Goal: Task Accomplishment & Management: Manage account settings

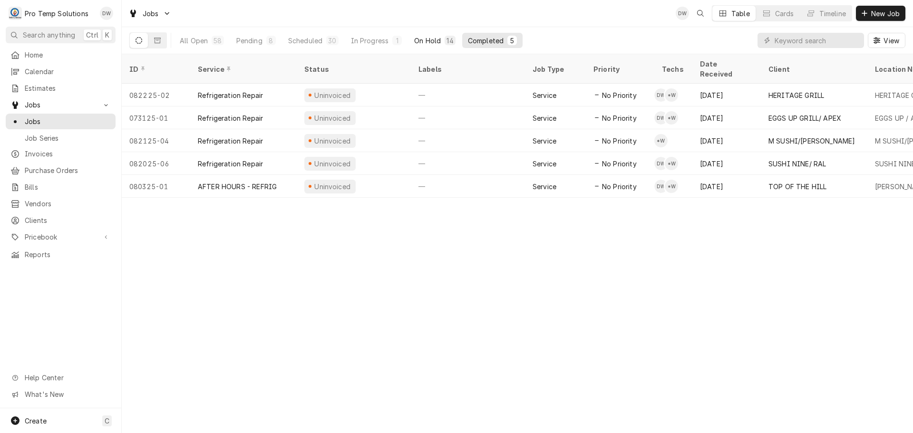
click at [433, 41] on div "On Hold" at bounding box center [427, 41] width 27 height 10
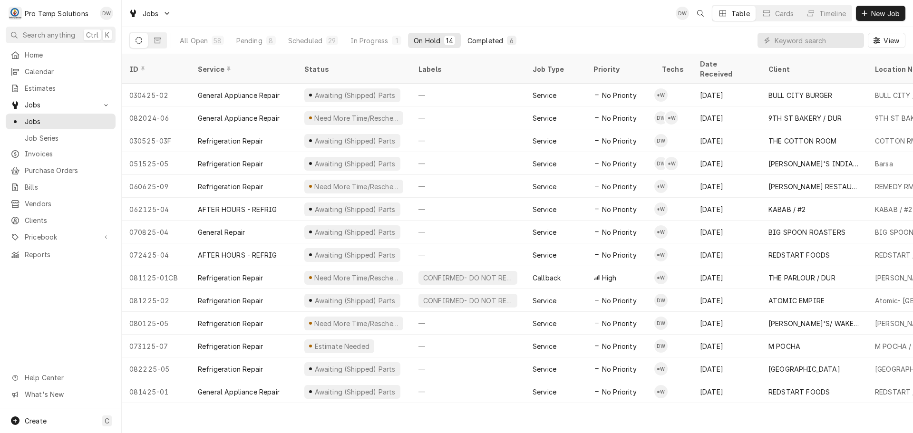
click at [486, 38] on div "Completed" at bounding box center [485, 41] width 36 height 10
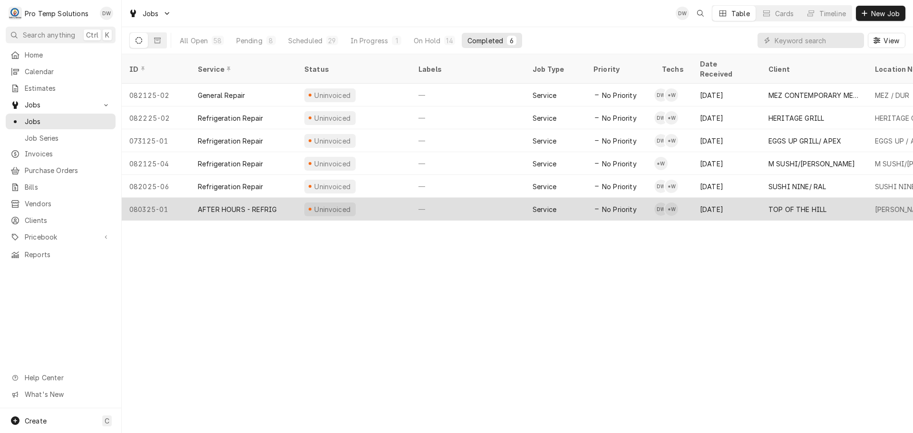
click at [487, 200] on div "—" at bounding box center [468, 209] width 114 height 23
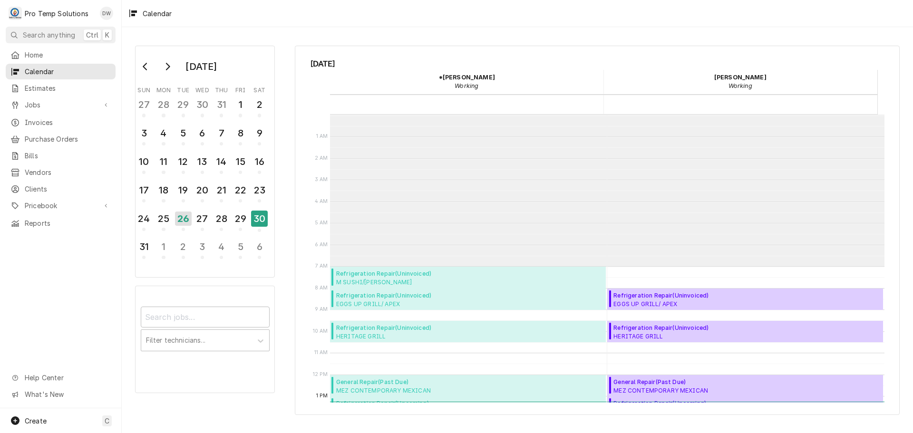
scroll to position [152, 0]
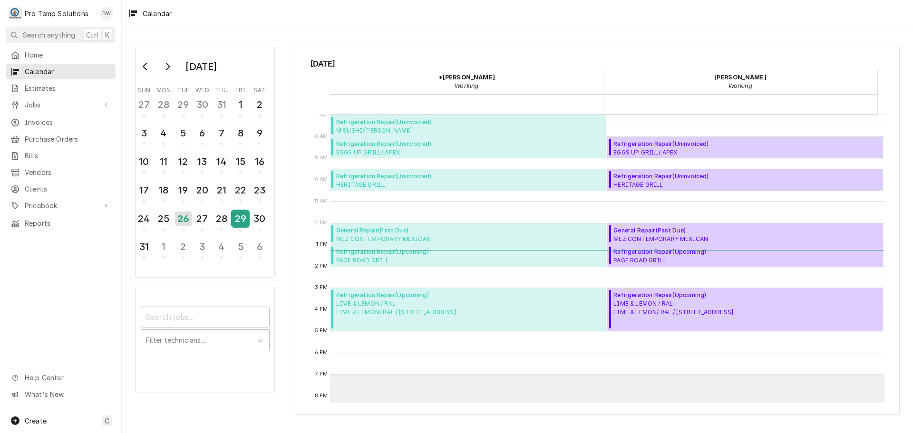
click at [238, 219] on div "29" at bounding box center [240, 219] width 17 height 16
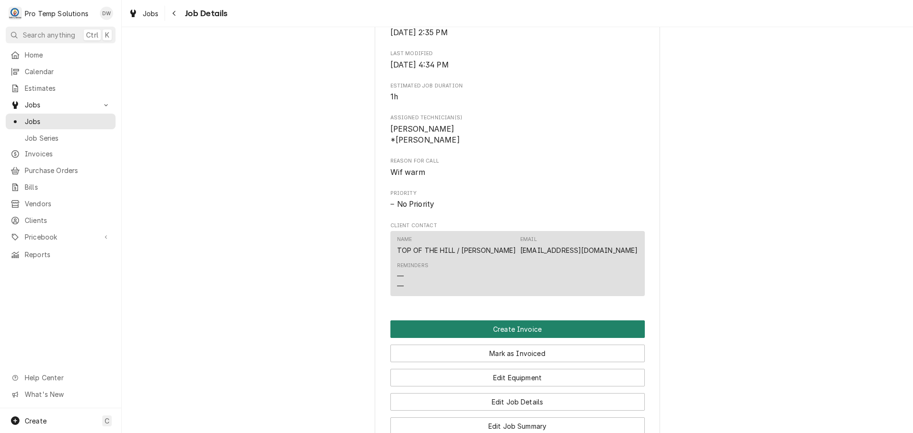
scroll to position [523, 0]
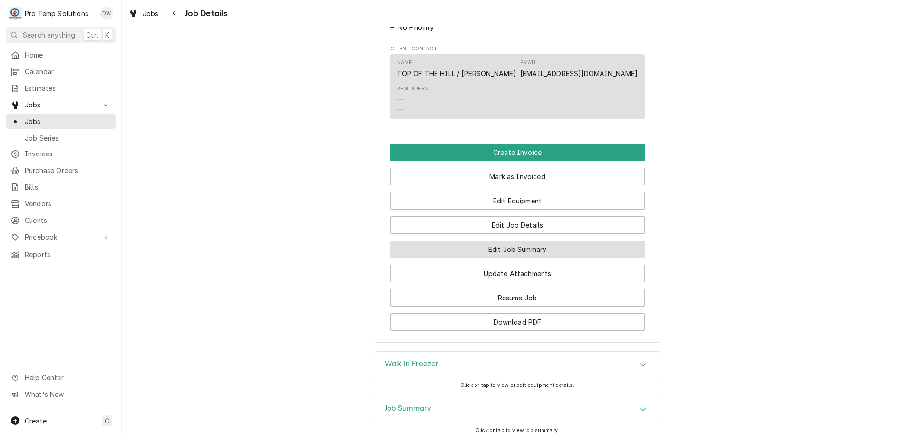
click at [510, 258] on button "Edit Job Summary" at bounding box center [517, 250] width 254 height 18
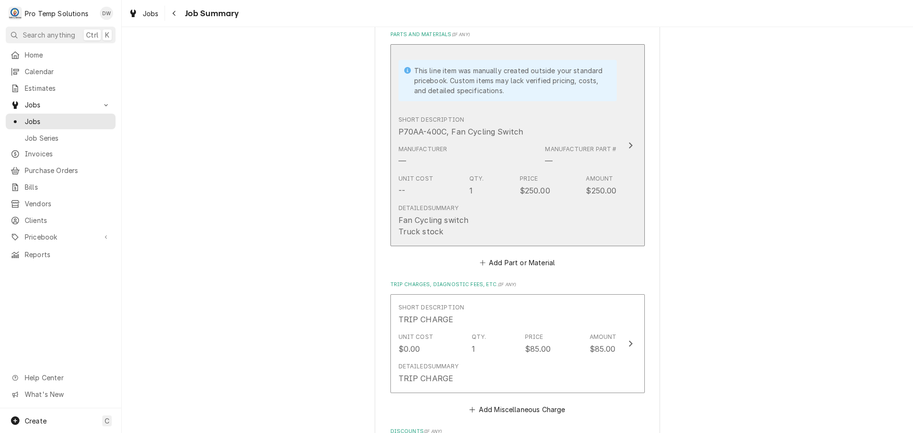
scroll to position [618, 0]
click at [628, 143] on icon "Update Line Item" at bounding box center [630, 145] width 5 height 8
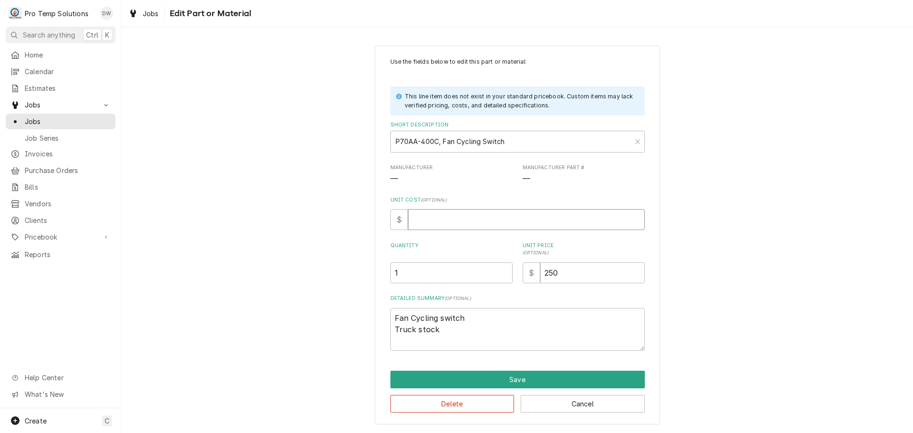
click at [448, 223] on input "Unit Cost ( optional )" at bounding box center [526, 219] width 237 height 21
type textarea "x"
type input "1"
type textarea "x"
type input "14"
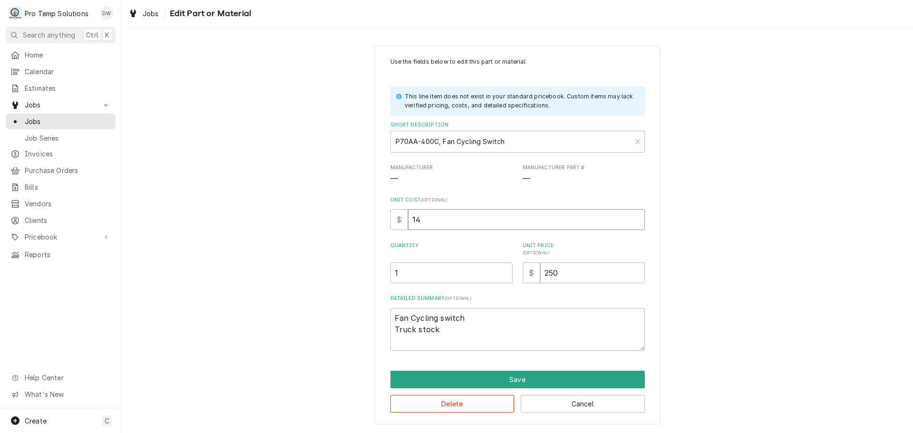
type textarea "x"
type input "142"
type textarea "x"
type input "142.6"
type textarea "x"
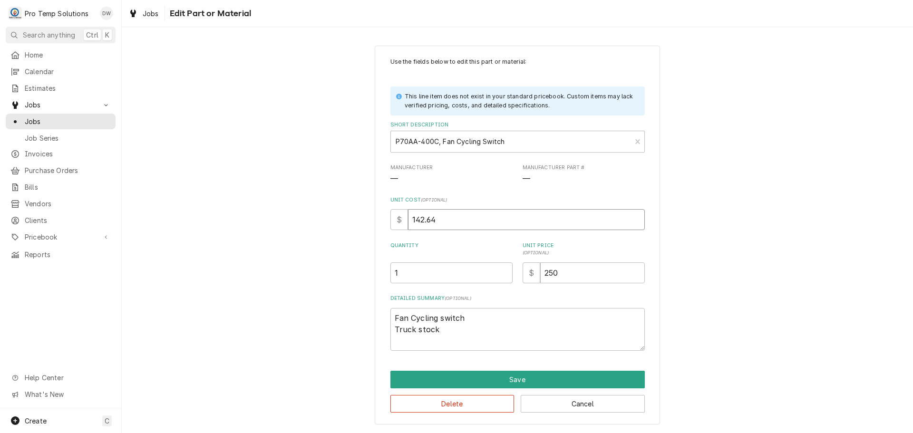
type input "142.64"
click at [567, 272] on input "250" at bounding box center [592, 273] width 105 height 21
type textarea "x"
type input "25"
type textarea "x"
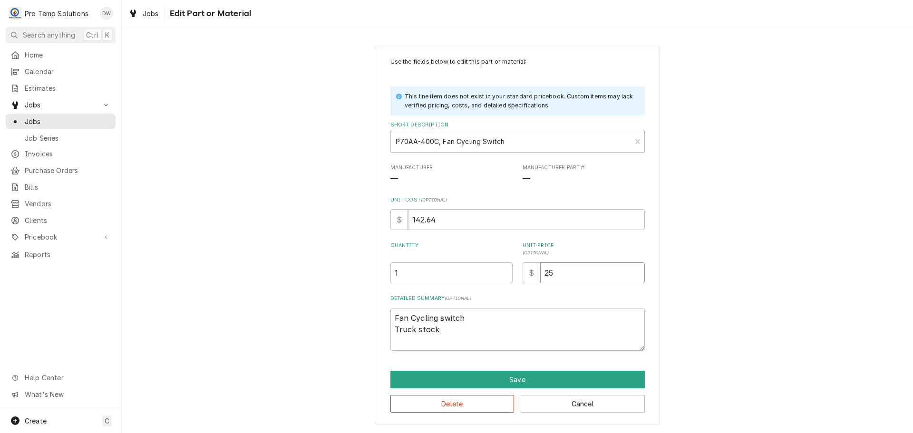
type input "2"
type textarea "x"
type input "3"
type textarea "x"
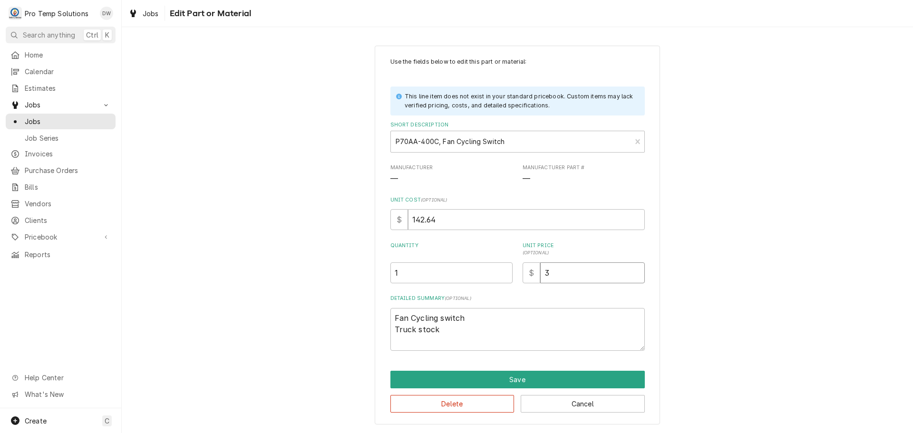
type input "30"
type textarea "x"
type input "305"
type textarea "x"
type input "305.0"
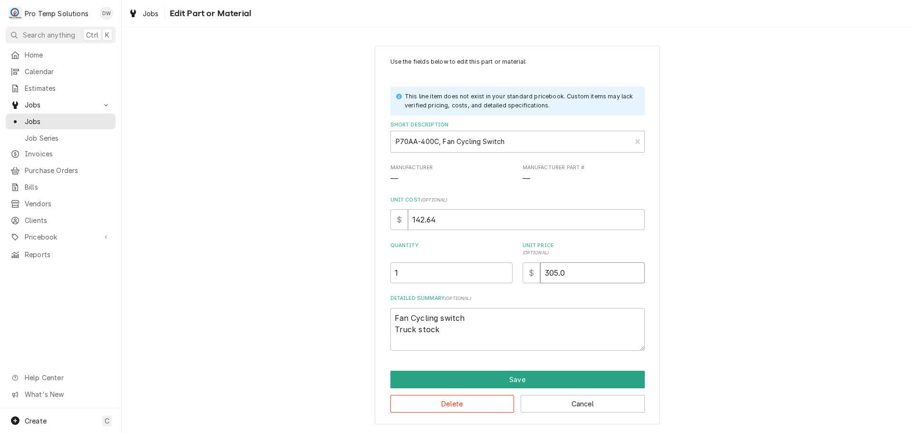
type textarea "x"
type input "305.00"
click at [394, 317] on textarea "Fan Cycling switch Truck stock" at bounding box center [517, 329] width 254 height 43
type textarea "x"
type textarea "PFan Cycling switch Truck stock"
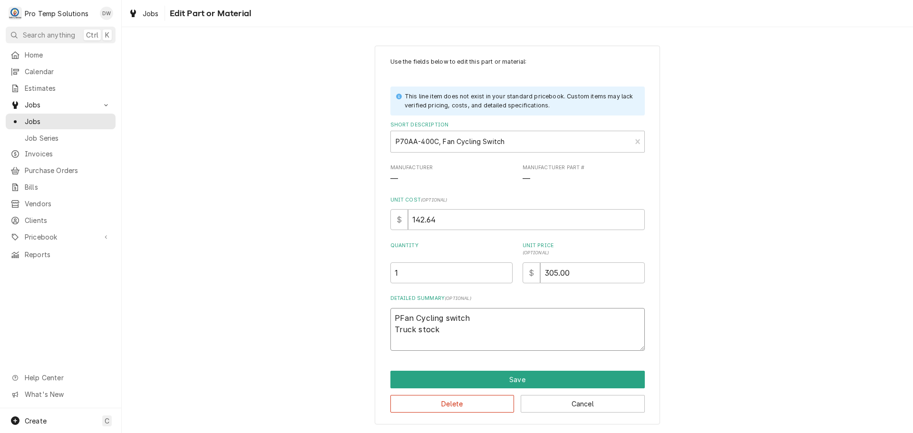
type textarea "x"
type textarea "P7Fan Cycling switch Truck stock"
type textarea "x"
type textarea "P70Fan Cycling switch Truck stock"
type textarea "x"
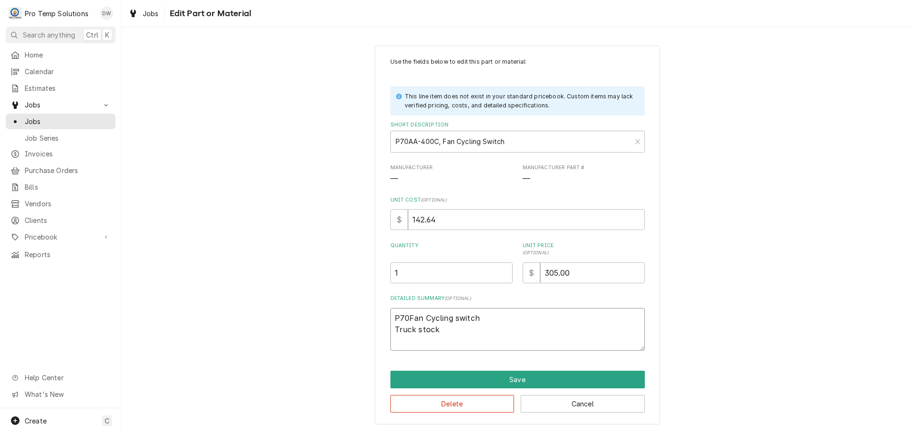
type textarea "P70AFan Cycling switch Truck stock"
type textarea "x"
type textarea "P70AAFan Cycling switch Truck stock"
type textarea "x"
type textarea "P70AA4Fan Cycling switch Truck stock"
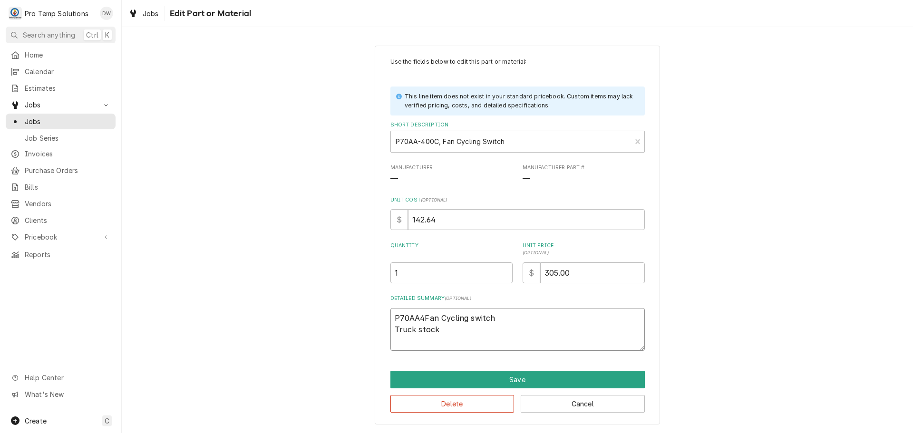
type textarea "x"
type textarea "P70AA40Fan Cycling switch Truck stock"
type textarea "x"
type textarea "P70AA400Fan Cycling switch Truck stock"
type textarea "x"
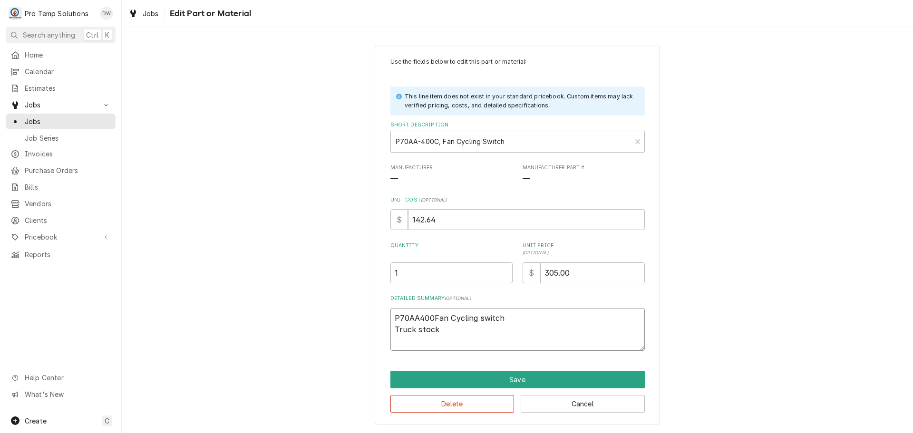
type textarea "P70AA400CFan Cycling switch Truck stock"
type textarea "x"
type textarea "P70AA400C Fan Cycling switch Truck stock"
click at [394, 317] on textarea "P70AA400C Fan Cycling switch Truck stock" at bounding box center [517, 329] width 254 height 43
type textarea "x"
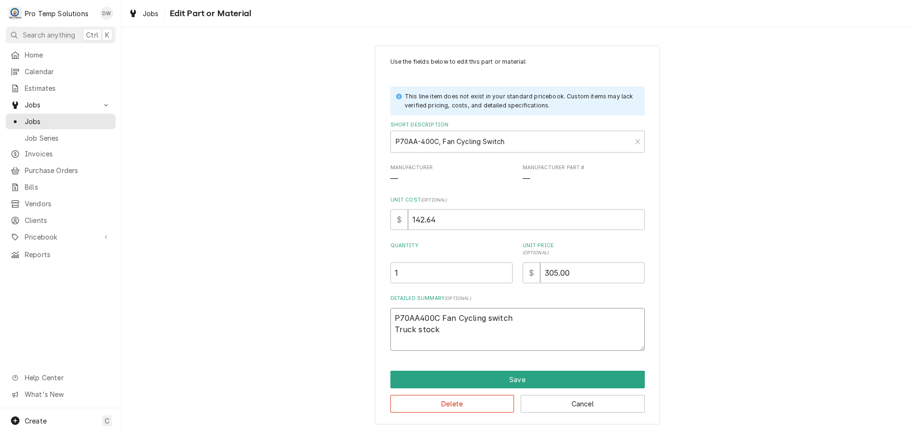
type textarea "#P70AA400C Fan Cycling switch Truck stock"
click at [444, 329] on textarea "#P70AA400C Fan Cycling switch Truck stock" at bounding box center [517, 329] width 254 height 43
type textarea "x"
type textarea "#P70AA400C Fan Cycling switch Truck stock"
type textarea "x"
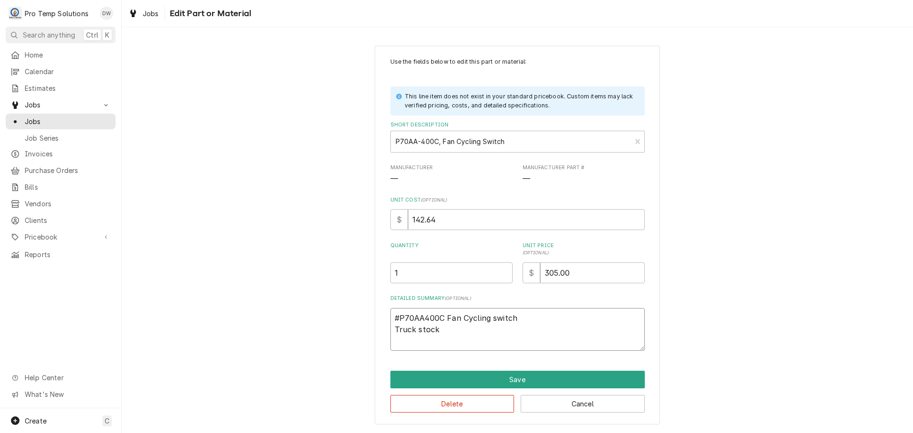
type textarea "#P70AA400C Fan Cycling switch Truck stock"
type textarea "x"
type textarea "#P70AA400C Fan Cycling switch Truck stoc"
type textarea "x"
type textarea "#P70AA400C Fan Cycling switch Truck sto"
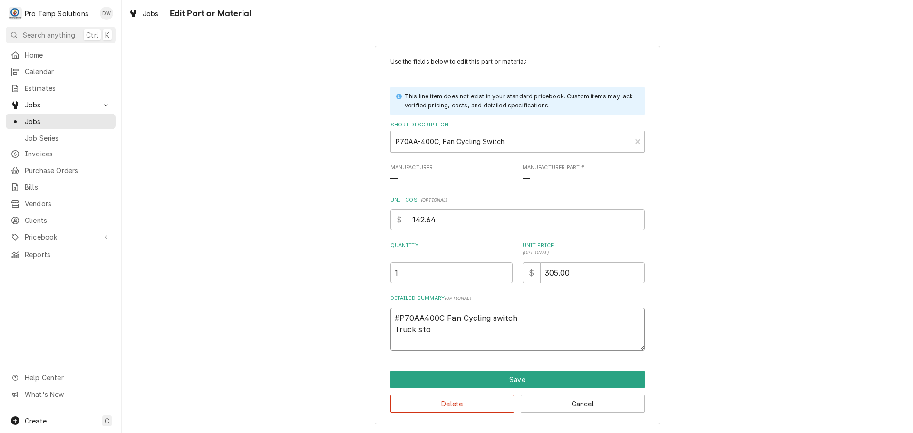
type textarea "x"
type textarea "#P70AA400C Fan Cycling switch Truck st"
type textarea "x"
type textarea "#P70AA400C Fan Cycling switch Truck s"
type textarea "x"
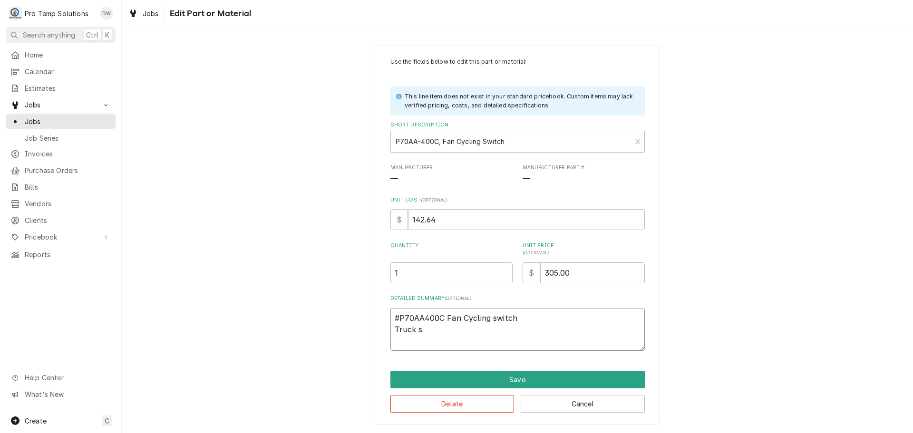
type textarea "#P70AA400C Fan Cycling switch Truck"
type textarea "x"
type textarea "#P70AA400C Fan Cycling switch Truck"
type textarea "x"
type textarea "#P70AA400C Fan Cycling switch Truc"
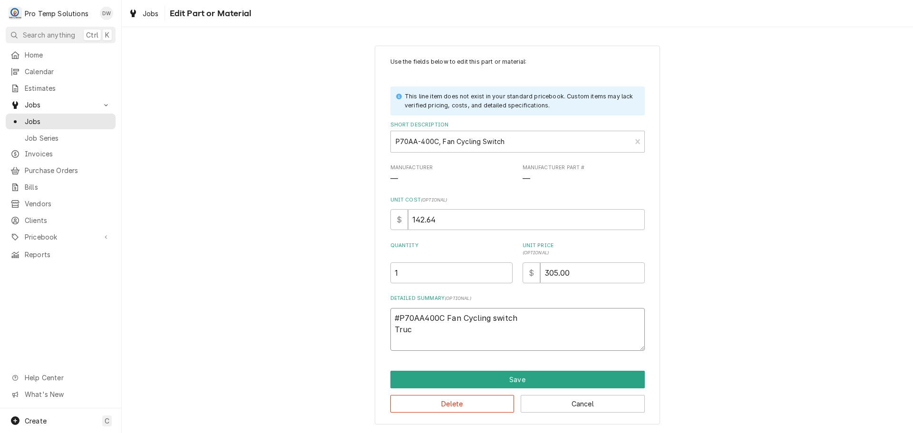
type textarea "x"
type textarea "#P70AA400C Fan Cycling switch Tru"
type textarea "x"
type textarea "#P70AA400C Fan Cycling switch Tr"
type textarea "x"
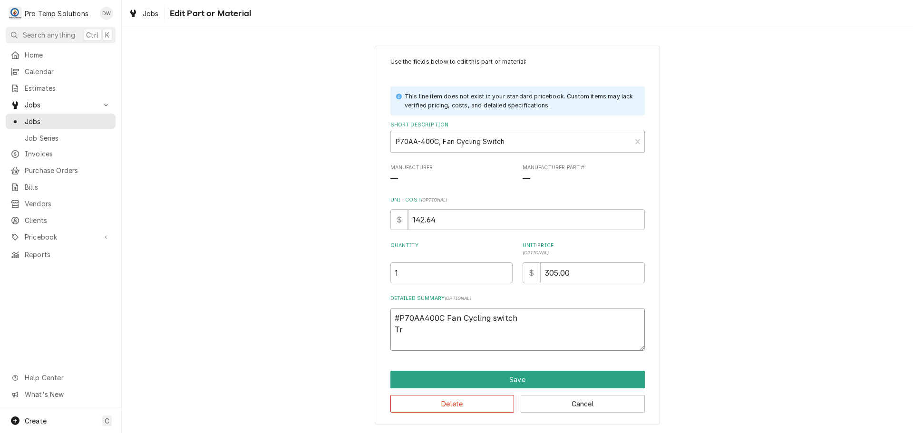
type textarea "#P70AA400C Fan Cycling switch T"
type textarea "x"
type textarea "#P70AA400C Fan Cycling switch"
type textarea "x"
type textarea "#P70AA400C Fan Cycling switch U"
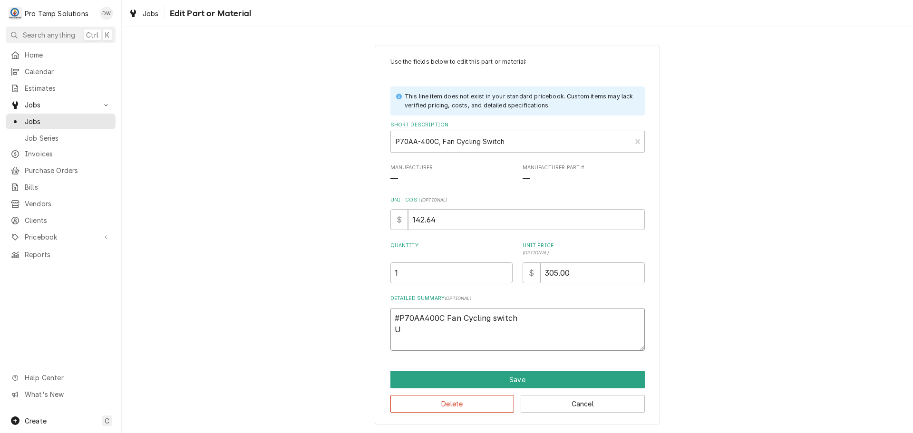
type textarea "x"
type textarea "#P70AA400C Fan Cycling switch UR"
type textarea "x"
type textarea "#P70AA400C Fan Cycling switch URI"
type textarea "x"
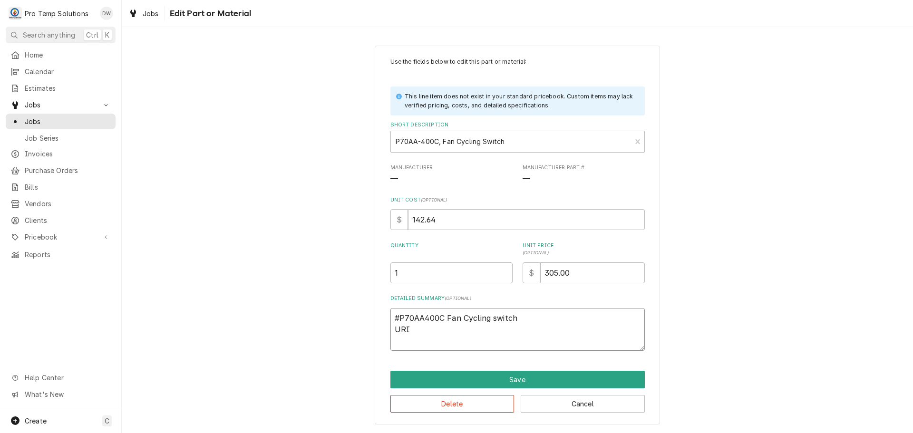
type textarea "#P70AA400C Fan Cycling switch URI"
type textarea "x"
type textarea "#P70AA400C Fan Cycling switch URI L"
type textarea "x"
type textarea "#P70AA400C Fan Cycling switch URI LI"
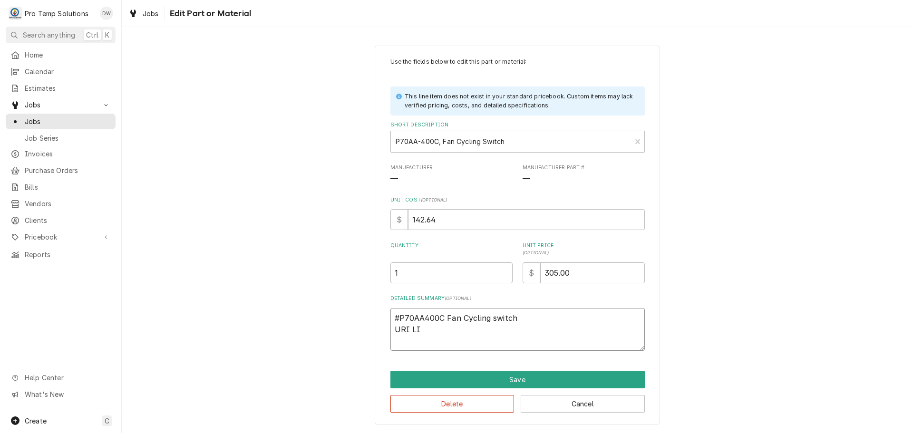
type textarea "x"
type textarea "#P70AA400C Fan Cycling switch URI LIS"
type textarea "x"
type textarea "#P70AA400C Fan Cycling switch URI LISY"
type textarea "x"
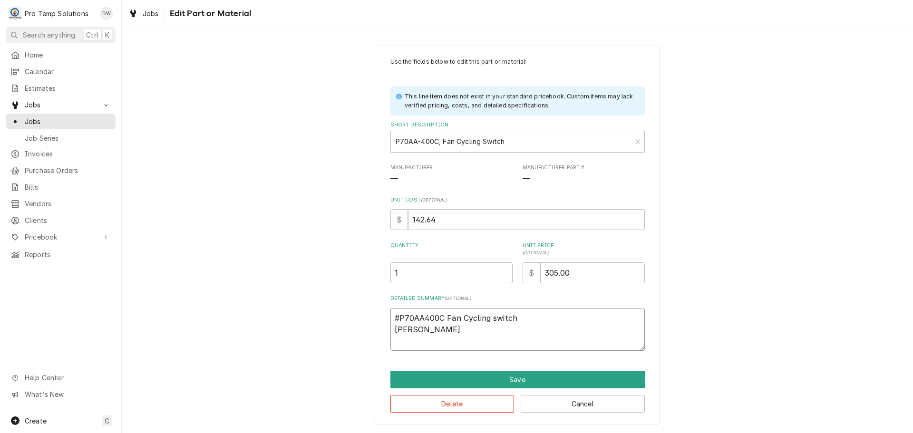
type textarea "#P70AA400C Fan Cycling switch URI LISY"
type textarea "x"
type textarea "#P70AA400C Fan Cycling switch URI LISY"
type textarea "x"
type textarea "#P70AA400C Fan Cycling switch URI LISYT"
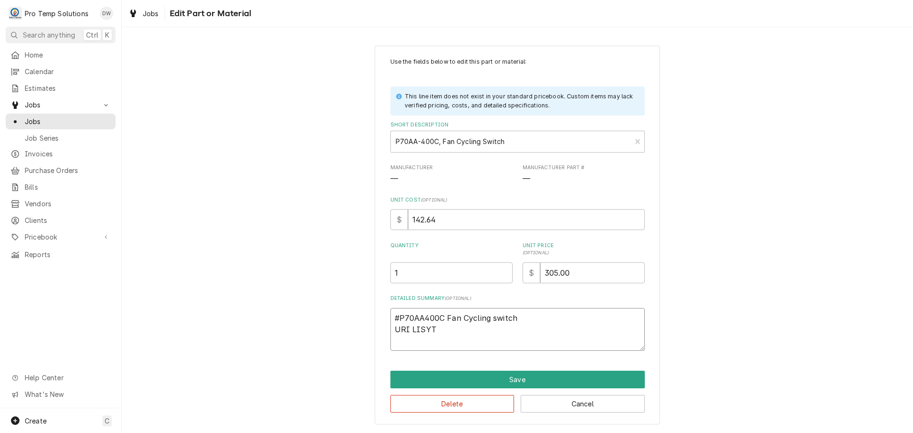
type textarea "x"
type textarea "#P70AA400C Fan Cycling switch URI LISYT"
type textarea "x"
type textarea "#P70AA400C Fan Cycling switch URI LISYT"
type textarea "x"
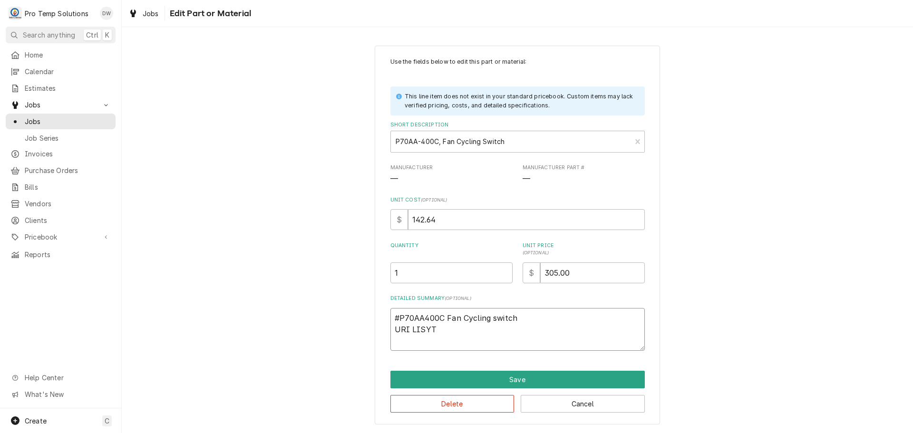
type textarea "#P70AA400C Fan Cycling switch URI LISY"
type textarea "x"
type textarea "#P70AA400C Fan Cycling switch URI LIS"
type textarea "x"
type textarea "#P70AA400C Fan Cycling switch URI LIST"
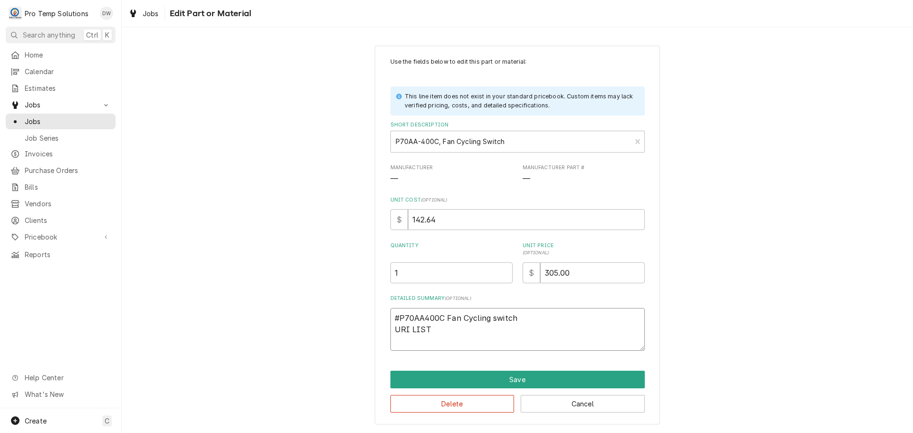
type textarea "x"
type textarea "#P70AA400C Fan Cycling switch URI LIST"
type textarea "x"
type textarea "#P70AA400C Fan Cycling switch URI LIST $"
type textarea "x"
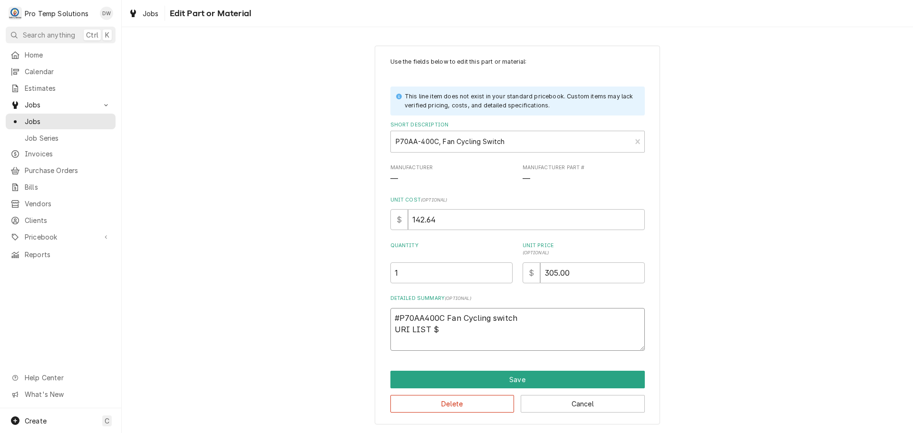
type textarea "#P70AA400C Fan Cycling switch URI LIST $3"
type textarea "x"
type textarea "#P70AA400C Fan Cycling switch URI LIST $30"
type textarea "x"
type textarea "#P70AA400C Fan Cycling switch URI LIST $302"
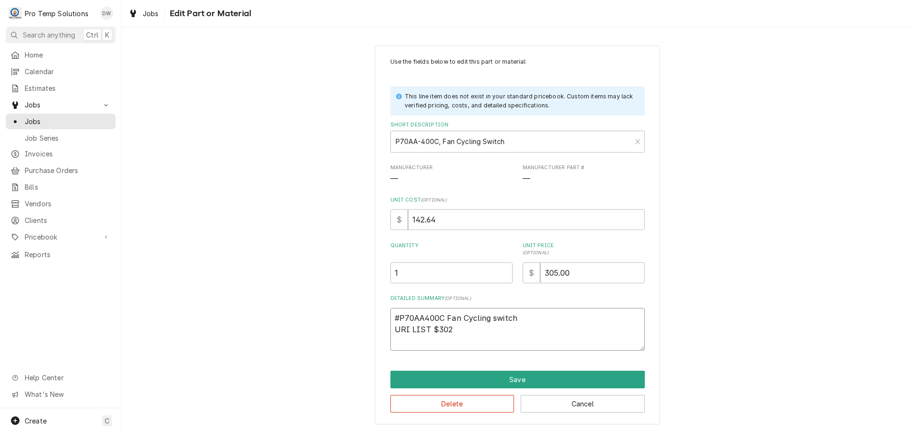
type textarea "x"
type textarea "#P70AA400C Fan Cycling switch URI LIST $302."
type textarea "x"
type textarea "#P70AA400C Fan Cycling switch URI LIST $302.6"
type textarea "x"
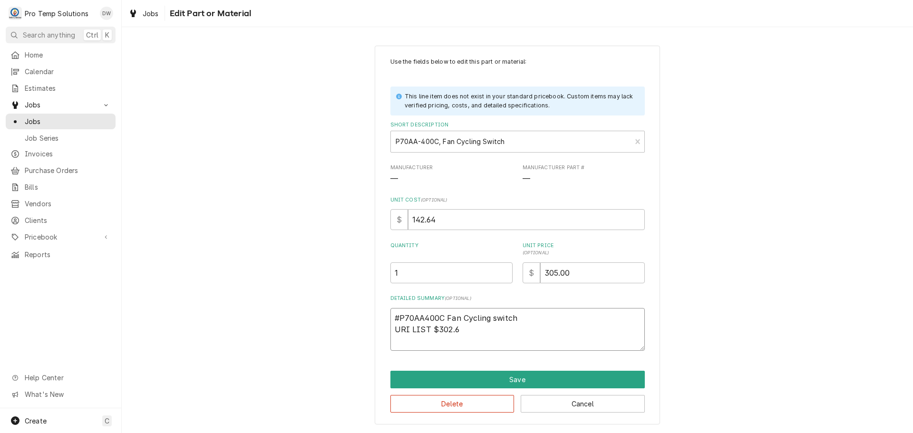
type textarea "#P70AA400C Fan Cycling switch URI LIST $302.62"
type textarea "x"
type textarea "#P70AA400C Fan Cycling switch URI LIST $302.62"
type textarea "x"
type textarea "#P70AA400C Fan Cycling switch URI LIST $302.62 /"
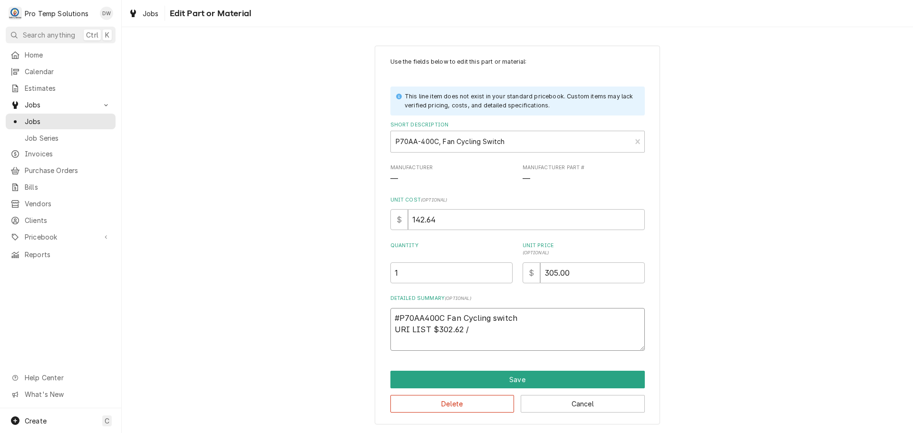
type textarea "x"
type textarea "#P70AA400C Fan Cycling switch URI LIST $302.62 /"
type textarea "x"
type textarea "#P70AA400C Fan Cycling switch URI LIST $302.62 / A"
type textarea "x"
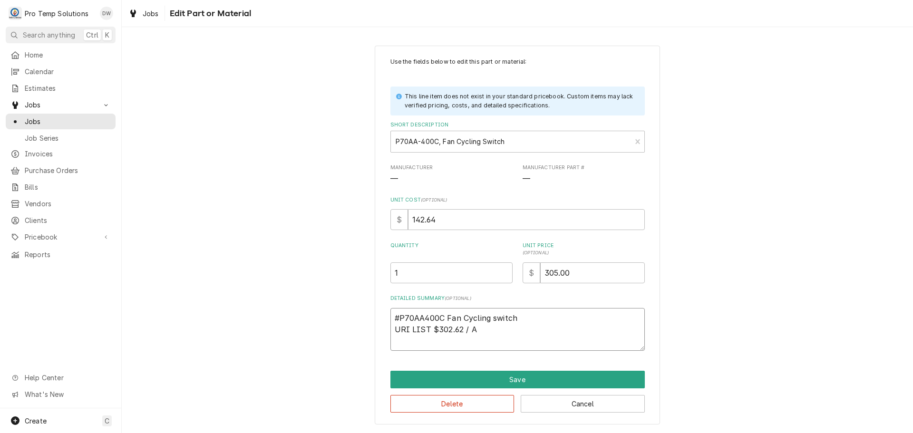
type textarea "#P70AA400C Fan Cycling switch URI LIST $302.62 / AP"
type textarea "x"
type textarea "#P70AA400C Fan Cycling switch URI LIST $302.62 / AP"
type textarea "x"
type textarea "#P70AA400C Fan Cycling switch URI LIST $302.62 / AP L"
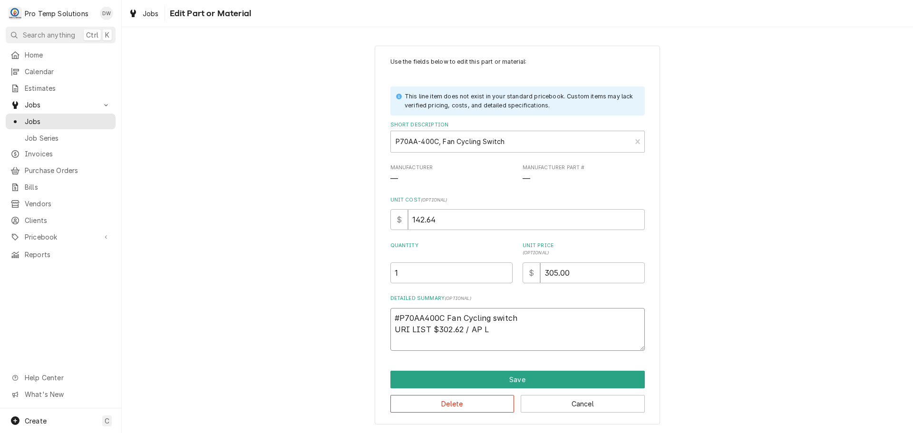
type textarea "x"
type textarea "#P70AA400C Fan Cycling switch URI LIST $302.62 / AP LI"
type textarea "x"
type textarea "#P70AA400C Fan Cycling switch URI LIST $302.62 / AP LIS"
type textarea "x"
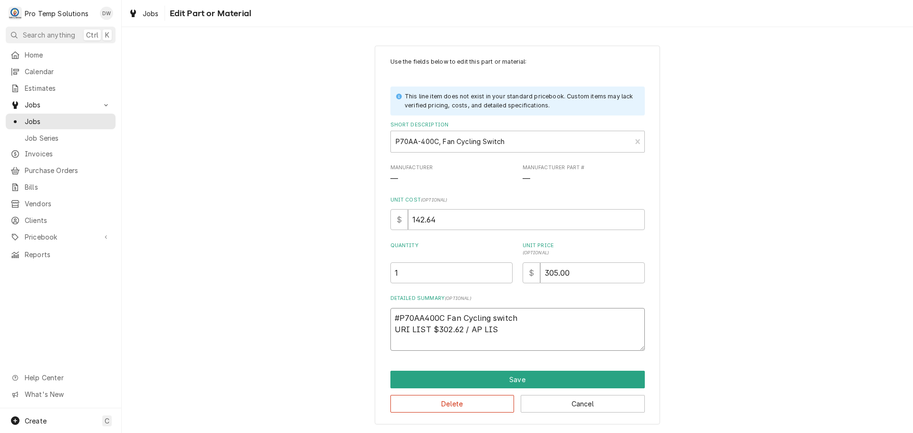
type textarea "#P70AA400C Fan Cycling switch URI LIST $302.62 / AP LIST"
type textarea "x"
type textarea "#P70AA400C Fan Cycling switch URI LIST $302.62 / AP LIST"
type textarea "x"
type textarea "#P70AA400C Fan Cycling switch URI LIST $302.62 / AP LIST $"
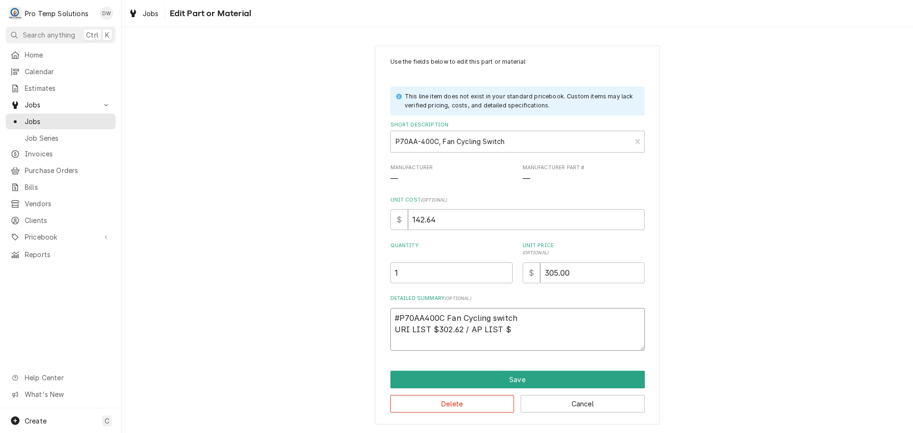
type textarea "x"
type textarea "#P70AA400C Fan Cycling switch URI LIST $302.62 / AP LIST $3"
type textarea "x"
type textarea "#P70AA400C Fan Cycling switch URI LIST $302.62 / AP LIST $36"
type textarea "x"
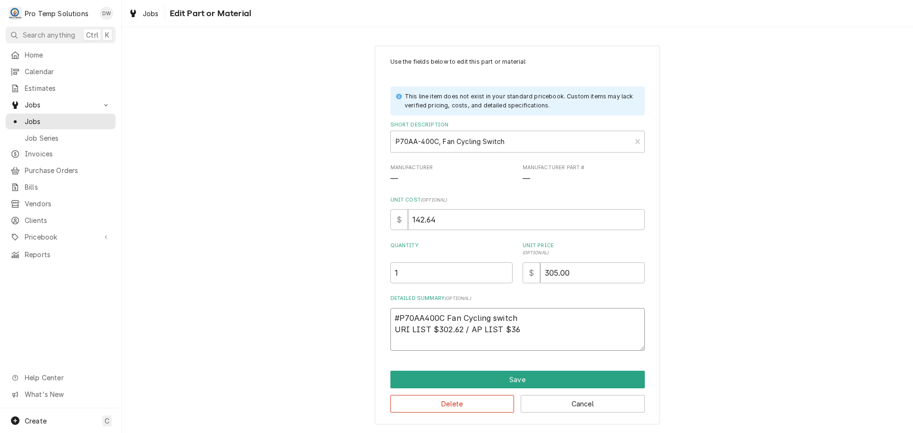
type textarea "#P70AA400C Fan Cycling switch URI LIST $302.62 / AP LIST $369"
type textarea "x"
type textarea "#P70AA400C Fan Cycling switch URI LIST $302.62 / AP LIST $369."
type textarea "x"
type textarea "#P70AA400C Fan Cycling switch URI LIST $302.62 / AP LIST $369.4"
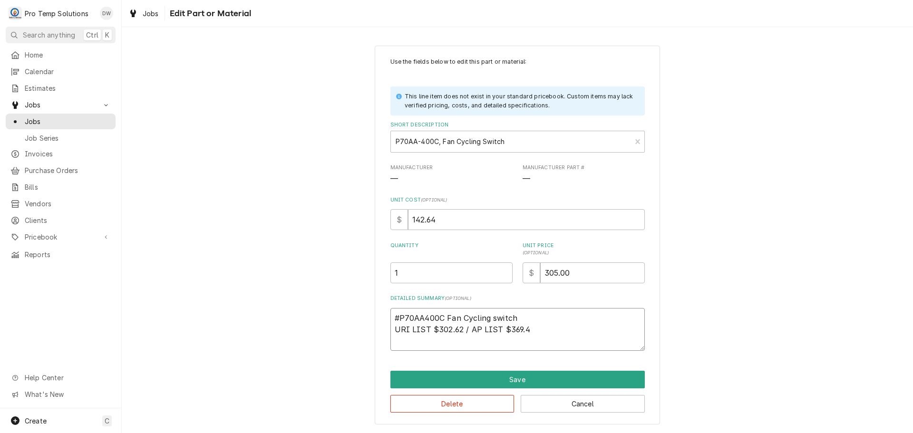
type textarea "x"
type textarea "#P70AA400C Fan Cycling switch URI LIST $302.62 / AP LIST $369.44"
type textarea "x"
type textarea "#P70AA400C Fan Cycling switch URI LIST $302.62 / AP LIST $369.44/"
type textarea "x"
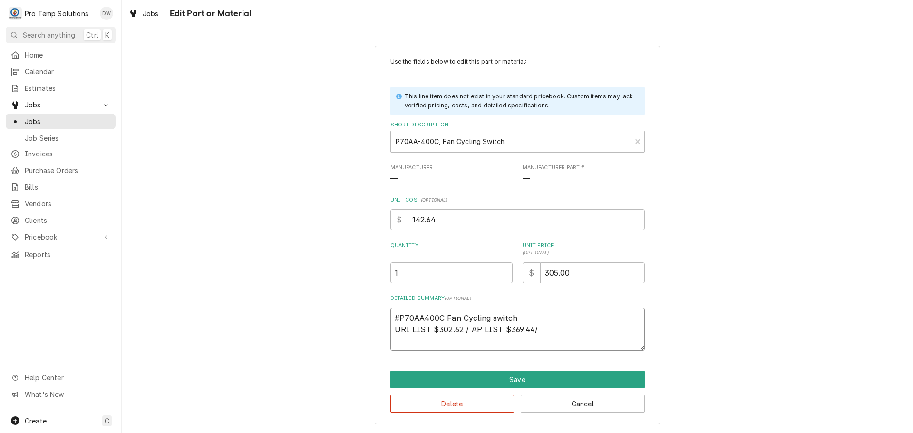
type textarea "#P70AA400C Fan Cycling switch URI LIST $302.62 / AP LIST $369.44/"
type textarea "x"
type textarea "#P70AA400C Fan Cycling switch URI LIST $302.62 / AP LIST $369.44/ P"
type textarea "x"
type textarea "#P70AA400C Fan Cycling switch URI LIST $302.62 / AP LIST $369.44/ PT"
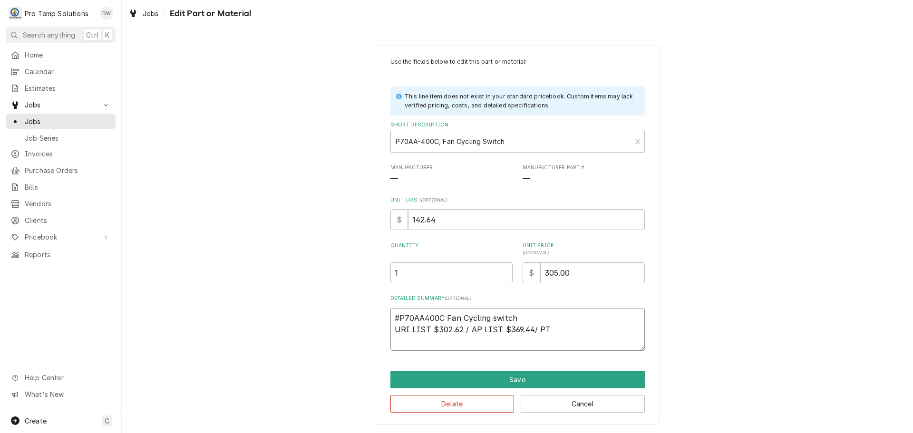
type textarea "x"
type textarea "#P70AA400C Fan Cycling switch URI LIST $302.62 / AP LIST $369.44/ PT"
type textarea "x"
type textarea "#P70AA400C Fan Cycling switch URI LIST $302.62 / AP LIST $369.44/ PT L"
type textarea "x"
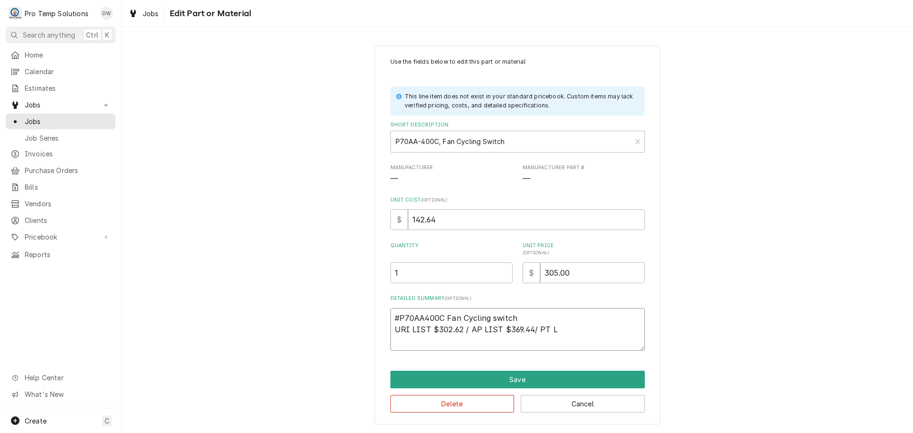
type textarea "#P70AA400C Fan Cycling switch URI LIST $302.62 / AP LIST $369.44/ PT LI"
type textarea "x"
type textarea "#P70AA400C Fan Cycling switch URI LIST $302.62 / AP LIST $369.44/ PT LIS"
type textarea "x"
type textarea "#P70AA400C Fan Cycling switch URI LIST $302.62 / AP LIST $369.44/ PT LIST"
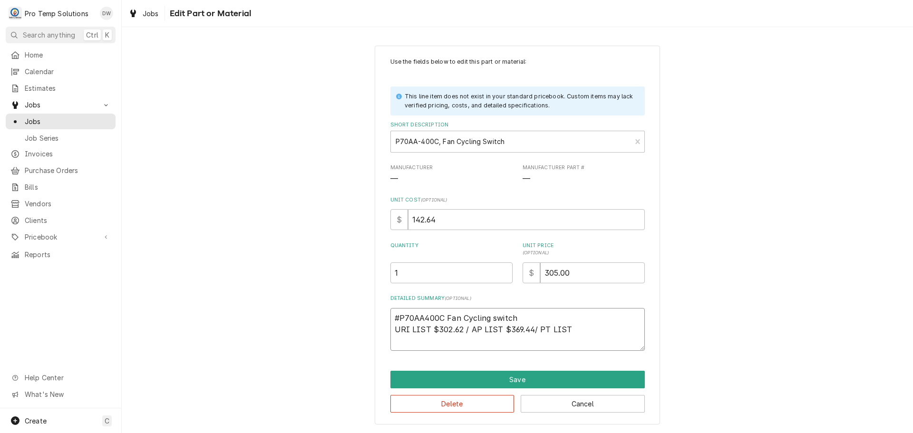
type textarea "x"
type textarea "#P70AA400C Fan Cycling switch URI LIST $302.62 / AP LIST $369.44/ PT LIST"
type textarea "x"
type textarea "#P70AA400C Fan Cycling switch URI LIST $302.62 / AP LIST $369.44/ PT LIST $"
type textarea "x"
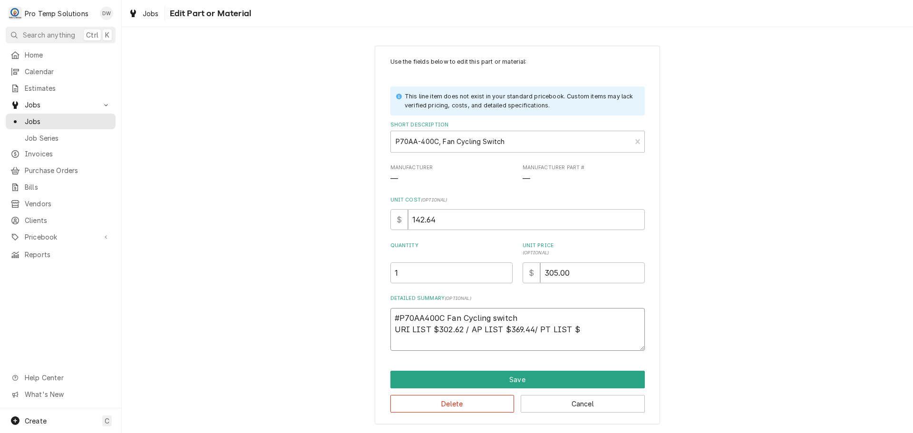
type textarea "#P70AA400C Fan Cycling switch URI LIST $302.62 / AP LIST $369.44/ PT LIST $3"
type textarea "x"
type textarea "#P70AA400C Fan Cycling switch URI LIST $302.62 / AP LIST $369.44/ PT LIST $38"
type textarea "x"
type textarea "#P70AA400C Fan Cycling switch URI LIST $302.62 / AP LIST $369.44/ PT LIST $389"
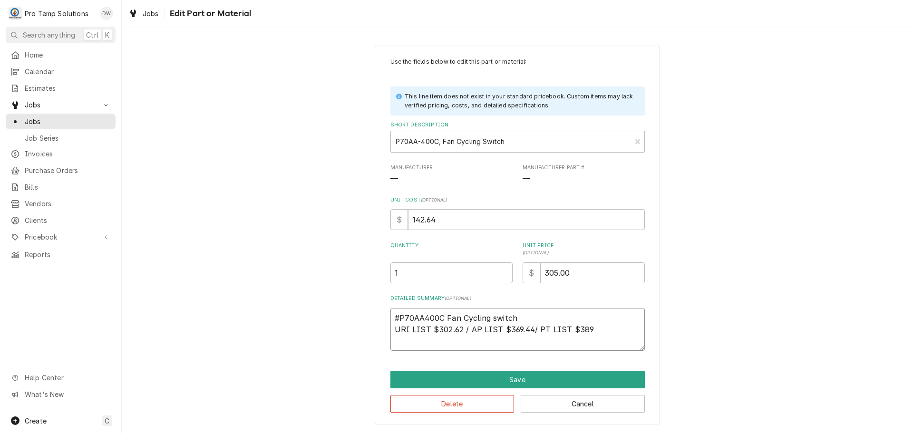
type textarea "x"
type textarea "#P70AA400C Fan Cycling switch URI LIST $302.62 / AP LIST $369.44/ PT LIST $389."
type textarea "x"
type textarea "#P70AA400C Fan Cycling switch URI LIST $302.62 / AP LIST $369.44/ PT LIST $389.8"
type textarea "x"
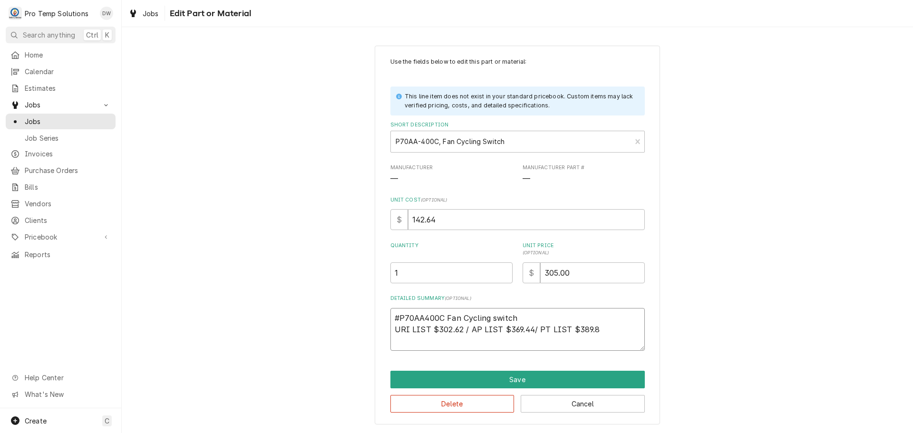
type textarea "#P70AA400C Fan Cycling switch URI LIST $302.62 / AP LIST $369.44/ PT LIST $389.…"
type textarea "x"
type textarea "#P70AA400C Fan Cycling switch URI LIST $302.62 / AP LIST $369.44/ PT LIST $389.…"
type textarea "x"
type textarea "#P70AA400C Fan Cycling switch URI LIST $302.62 / AP LIST $369.44/ PT LIST $389.…"
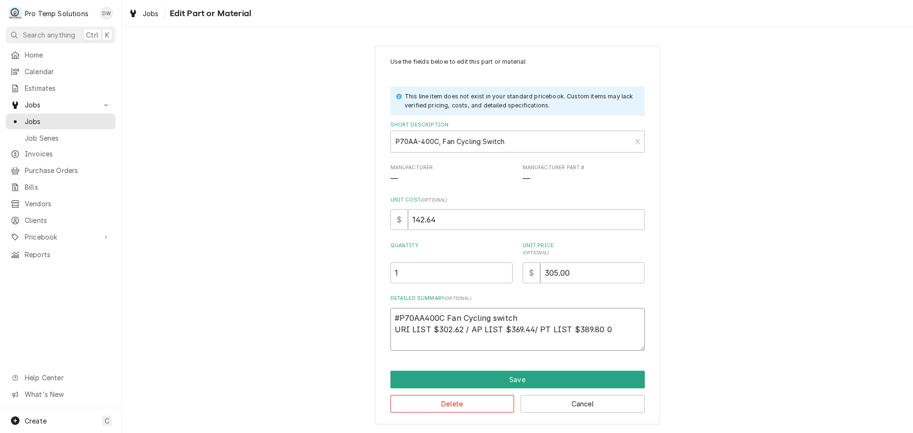
type textarea "x"
type textarea "#P70AA400C Fan Cycling switch URI LIST $302.62 / AP LIST $369.44/ PT LIST $389.…"
type textarea "x"
type textarea "#P70AA400C Fan Cycling switch URI LIST $302.62 / AP LIST $369.44/ PT LIST $389.…"
click at [554, 271] on input "305.00" at bounding box center [592, 273] width 105 height 21
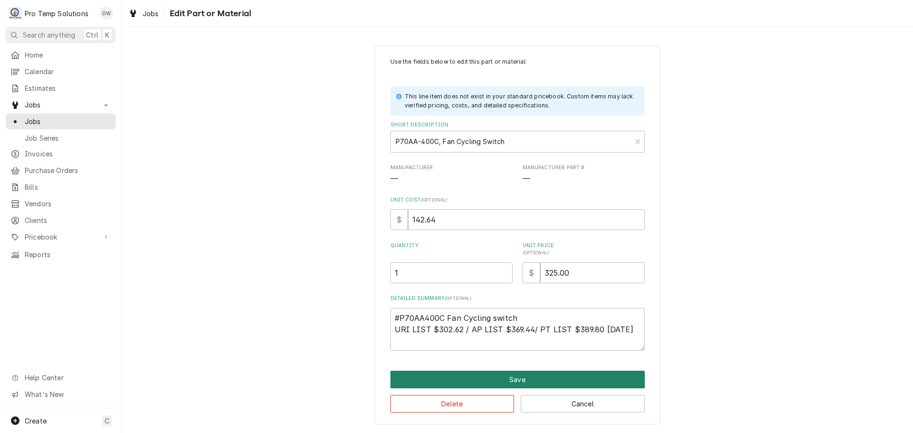
click at [513, 375] on button "Save" at bounding box center [517, 380] width 254 height 18
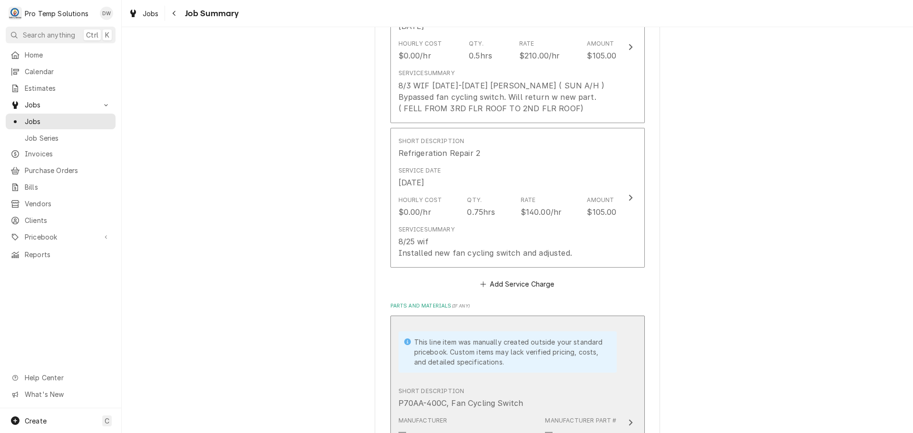
scroll to position [333, 0]
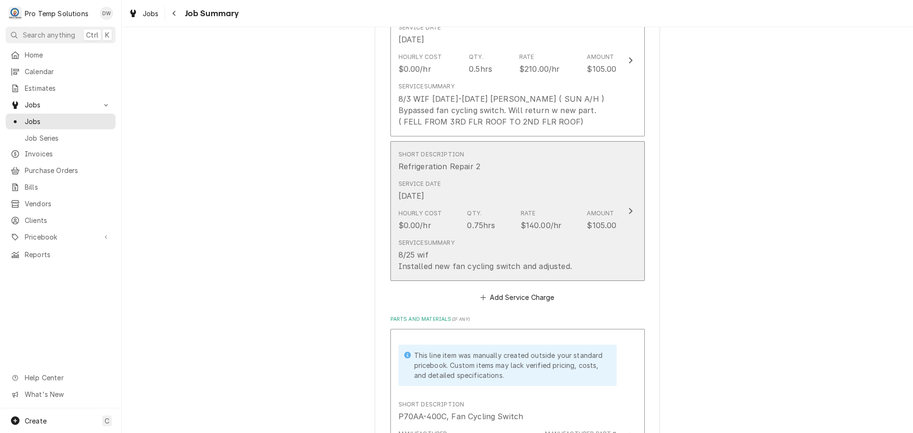
click at [629, 212] on icon "Update Line Item" at bounding box center [631, 211] width 4 height 6
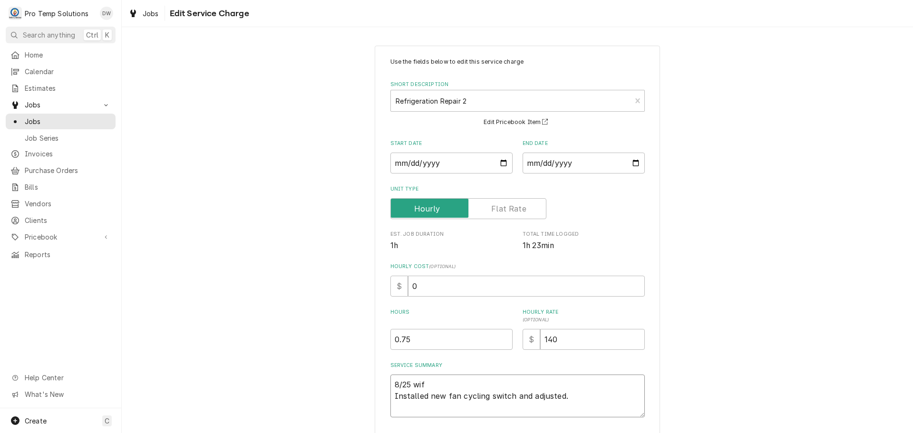
click at [425, 384] on textarea "8/25 wif Installed new fan cycling switch and adjusted." at bounding box center [517, 396] width 254 height 43
click at [500, 335] on input "1" at bounding box center [451, 339] width 122 height 21
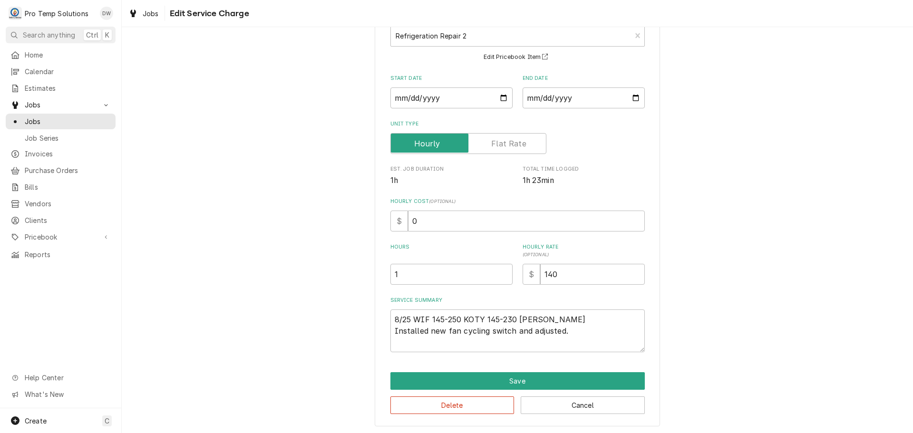
scroll to position [67, 0]
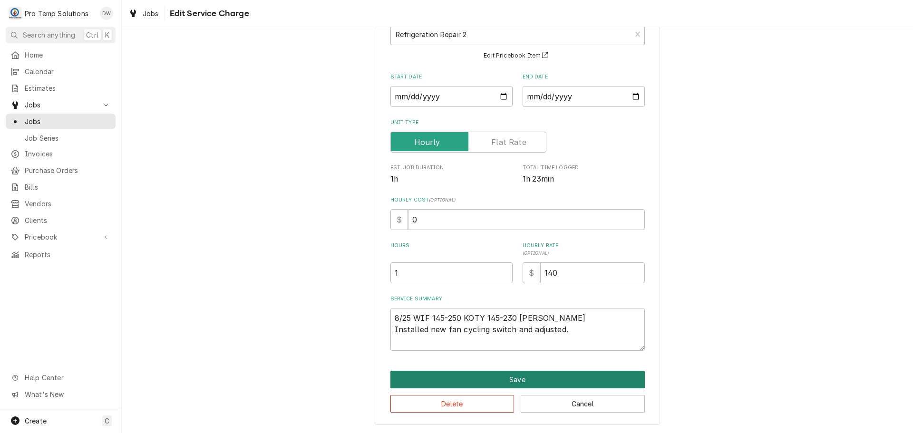
click at [516, 380] on button "Save" at bounding box center [517, 380] width 254 height 18
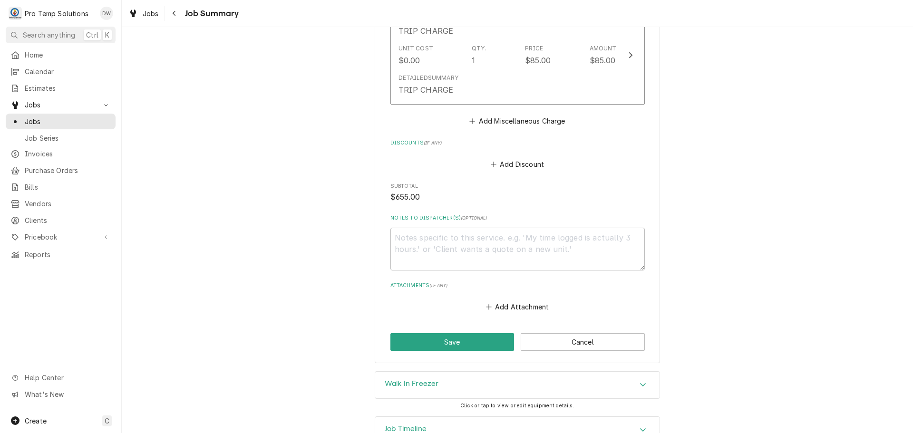
scroll to position [946, 0]
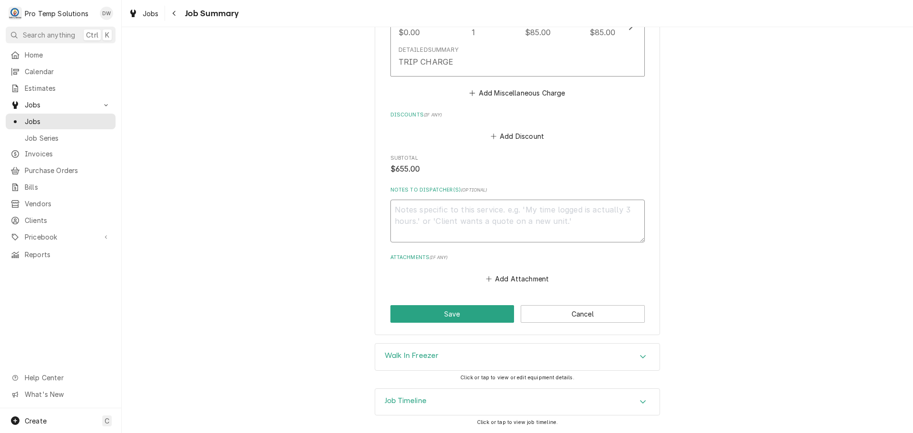
click at [454, 211] on textarea "Notes to Dispatcher(s) ( optional )" at bounding box center [517, 221] width 254 height 43
click at [449, 314] on button "Save" at bounding box center [452, 314] width 124 height 18
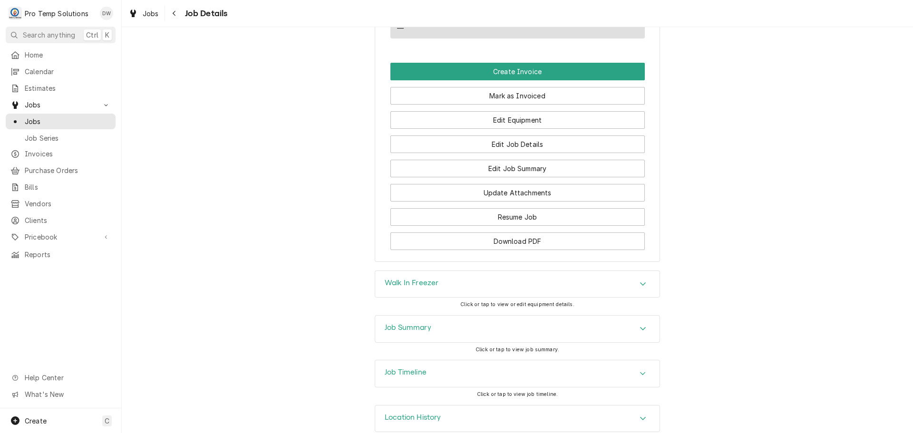
scroll to position [618, 0]
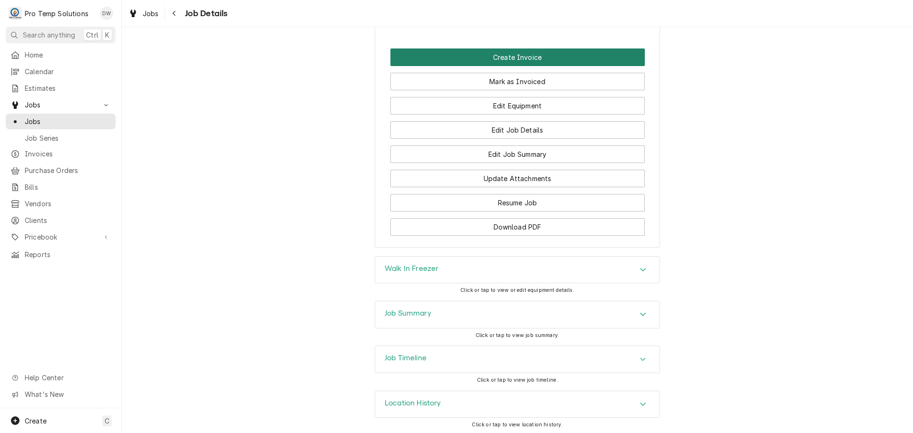
click at [507, 65] on button "Create Invoice" at bounding box center [517, 58] width 254 height 18
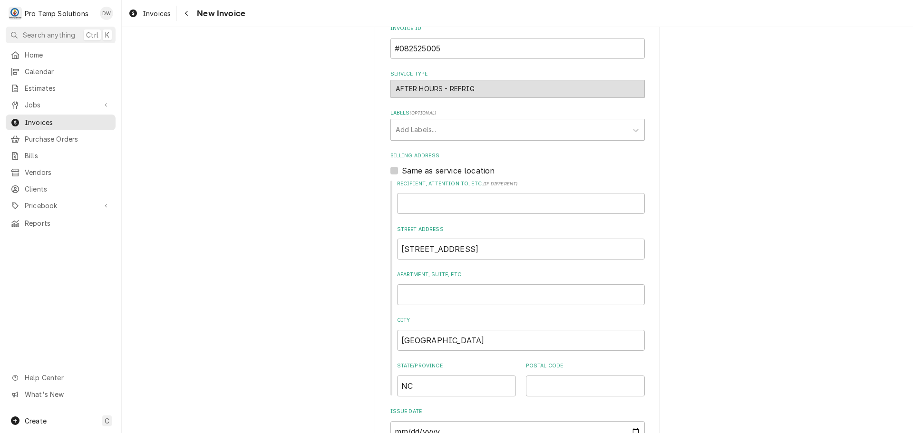
scroll to position [285, 0]
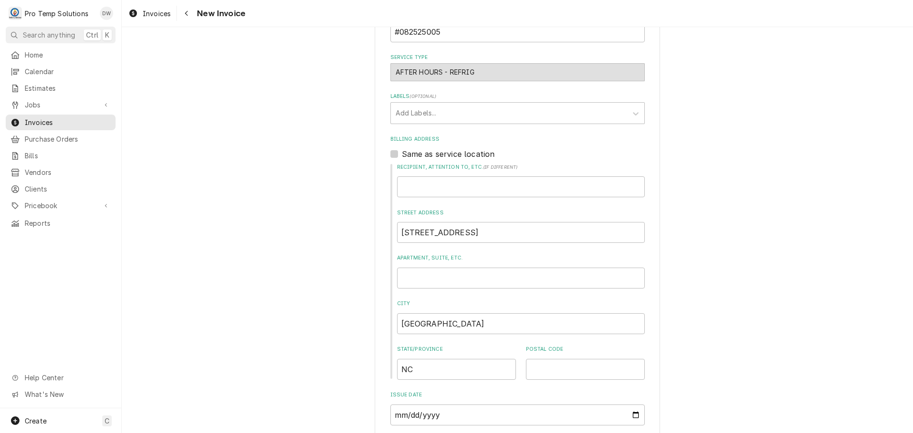
click at [402, 154] on label "Same as service location" at bounding box center [448, 153] width 93 height 11
click at [402, 154] on input "Same as service location" at bounding box center [529, 158] width 254 height 21
checkbox input "true"
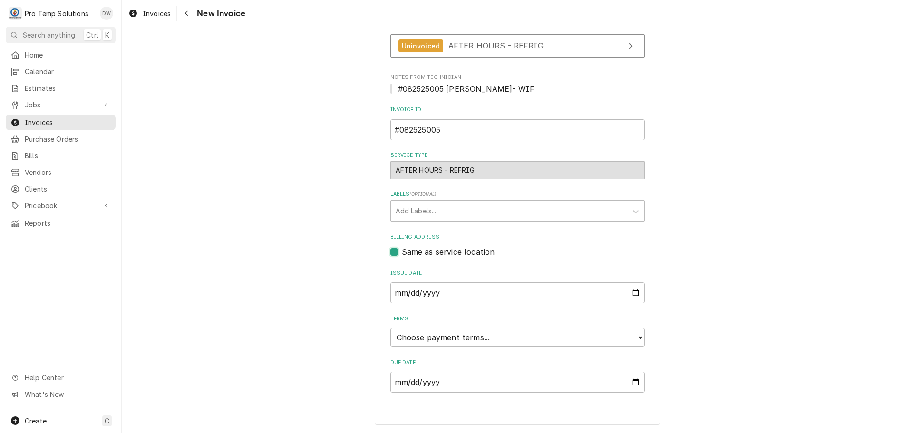
scroll to position [187, 0]
click at [629, 291] on input "2025-08-26" at bounding box center [517, 292] width 254 height 21
type input "2025-08-25"
click at [465, 339] on select "Choose payment terms... Same Day Net 7 Net 14 Net 21 Net 30 Net 45 Net 60 Net 90" at bounding box center [517, 337] width 254 height 19
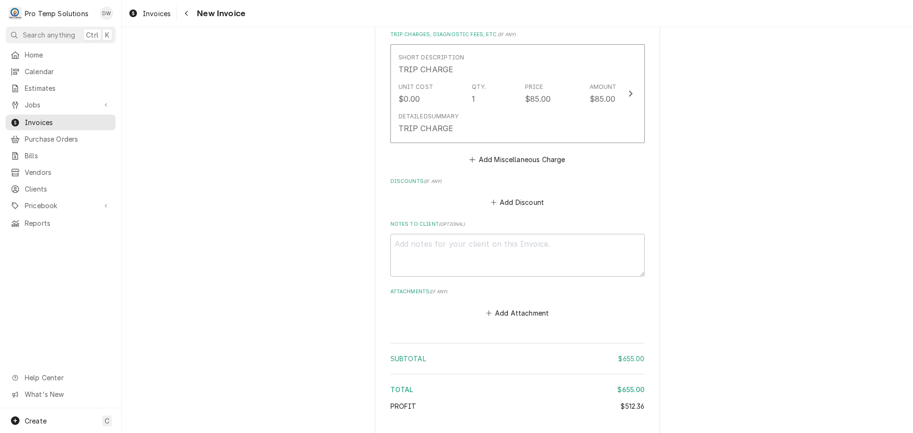
scroll to position [1234, 0]
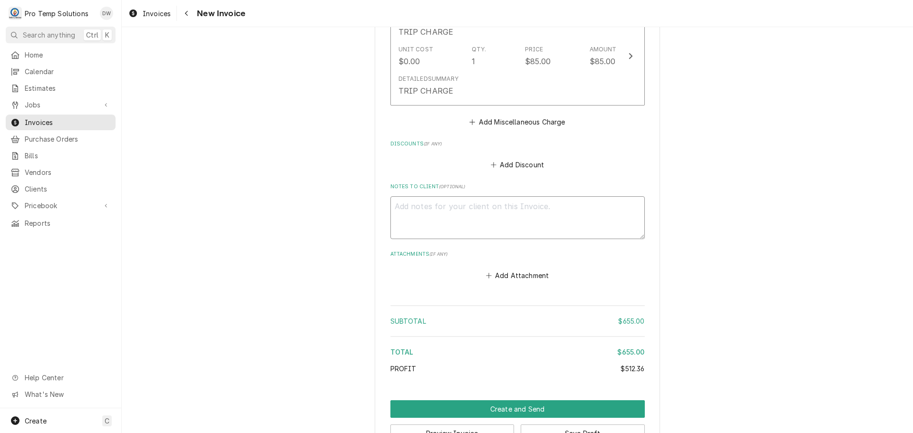
click at [431, 210] on textarea "Notes to Client ( optional )" at bounding box center [517, 217] width 254 height 43
type textarea "x"
type textarea "#"
type textarea "x"
type textarea "#0"
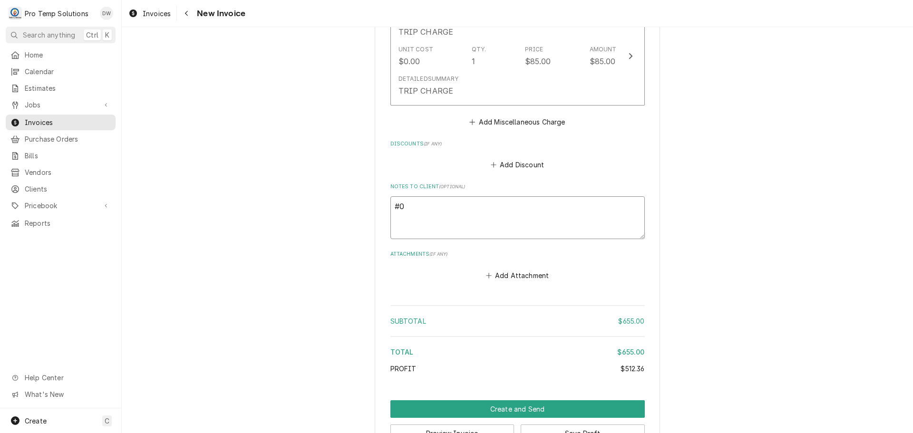
type textarea "x"
type textarea "#08"
type textarea "x"
type textarea "#082"
type textarea "x"
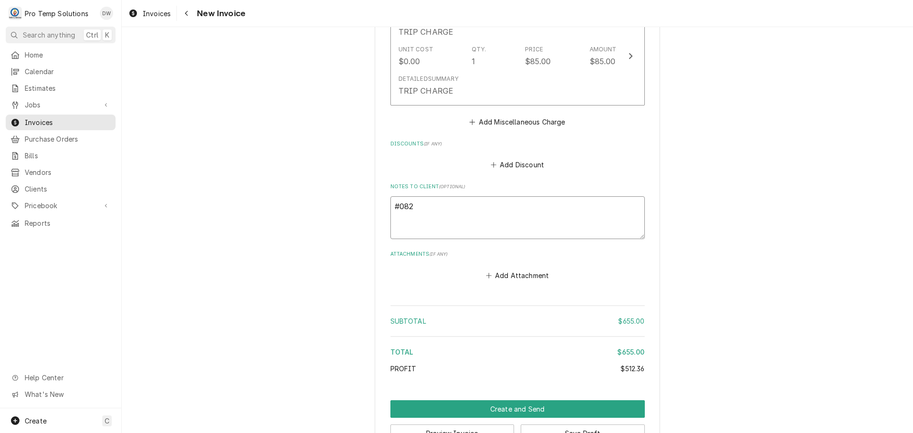
type textarea "#0825"
type textarea "x"
type textarea "#08252"
type textarea "x"
type textarea "#082525"
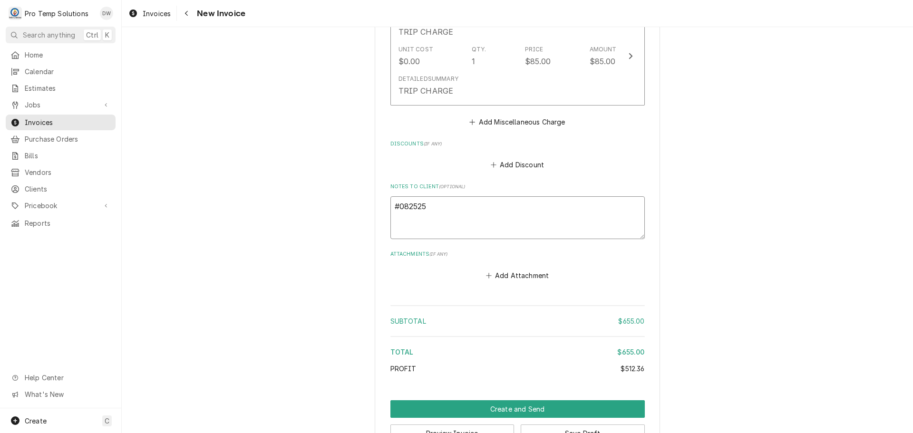
type textarea "x"
type textarea "#0825250"
type textarea "x"
type textarea "#08252500"
type textarea "x"
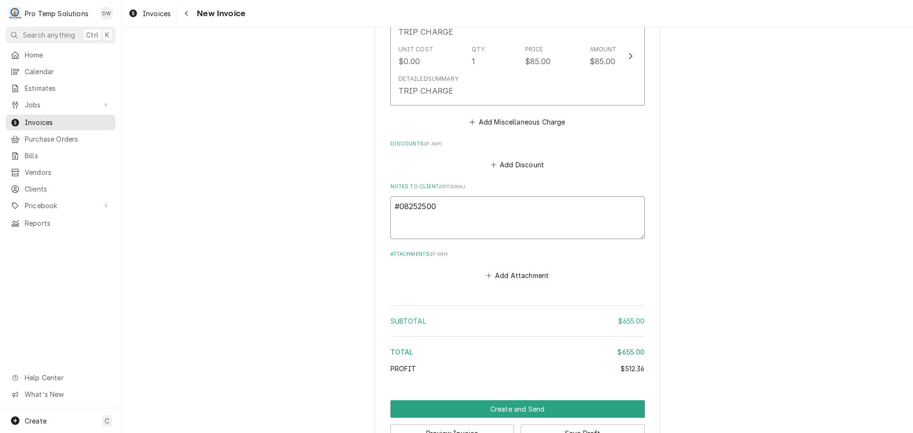
type textarea "#082525005"
type textarea "x"
type textarea "#082525005"
type textarea "x"
type textarea "#082525005 T"
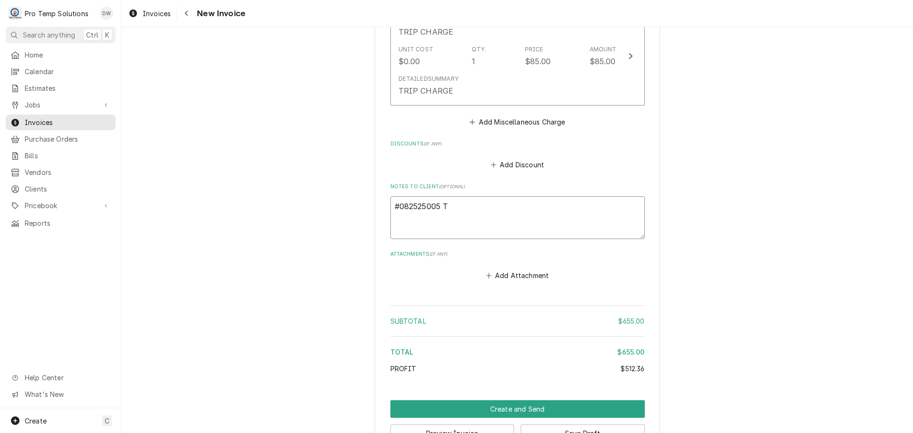
type textarea "x"
type textarea "#082525005 TO"
type textarea "x"
type textarea "#082525005 TOT"
type textarea "x"
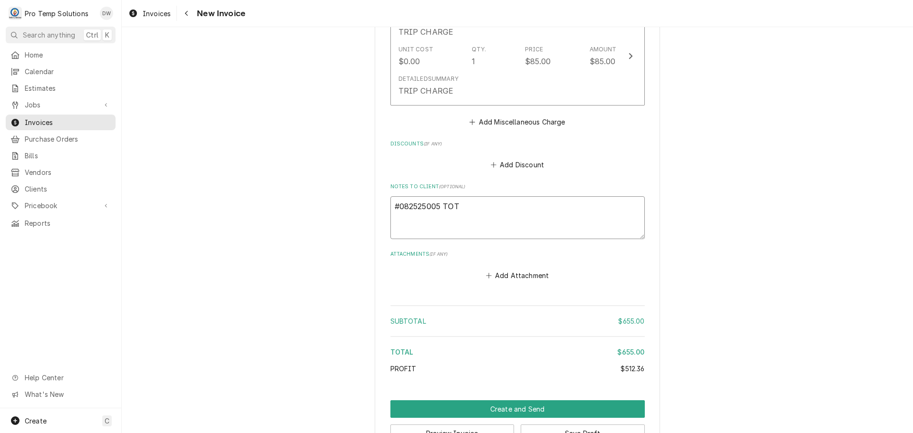
type textarea "#082525005 TOTH"
type textarea "x"
type textarea "#082525005 TOTH-"
type textarea "x"
type textarea "#082525005 TOTH-"
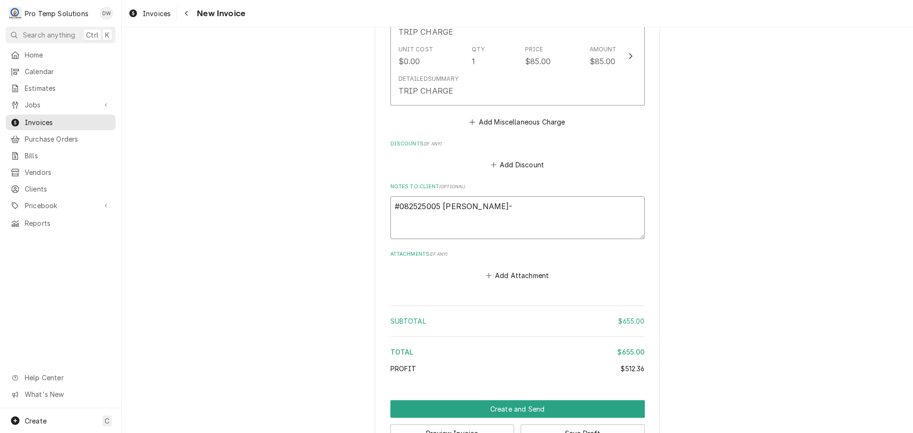
type textarea "x"
type textarea "#082525005 TOTH- W"
type textarea "x"
type textarea "#082525005 TOTH- WI"
type textarea "x"
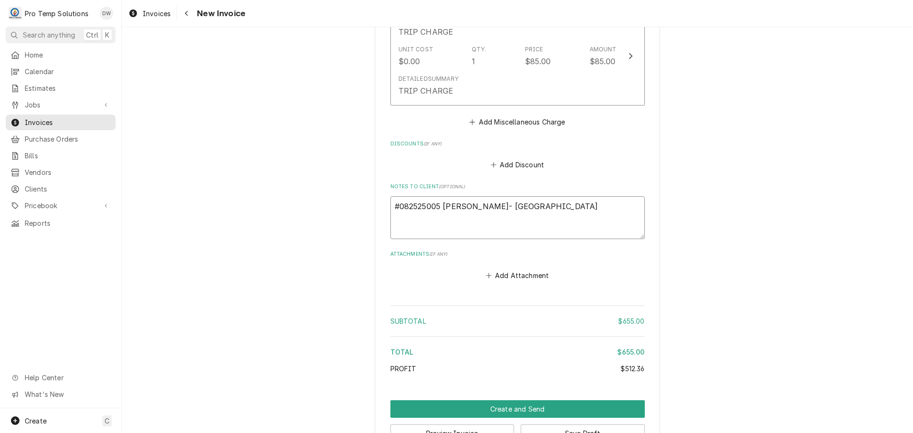
type textarea "#082525005 TOTH- WIF"
type textarea "x"
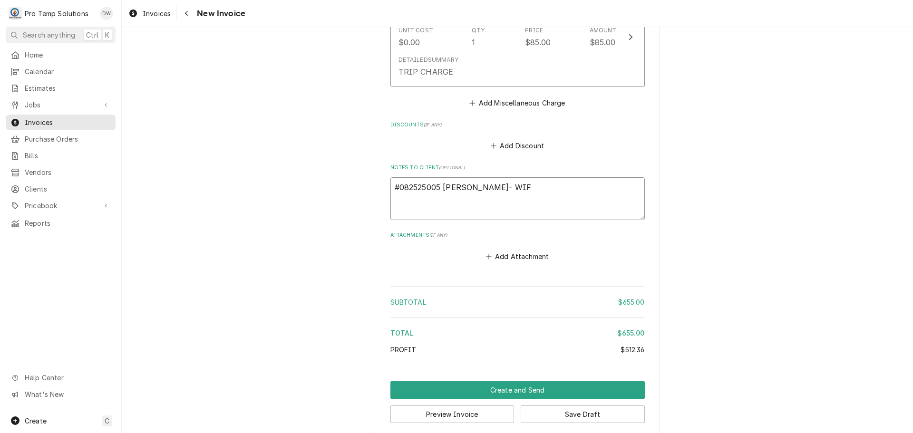
scroll to position [1263, 0]
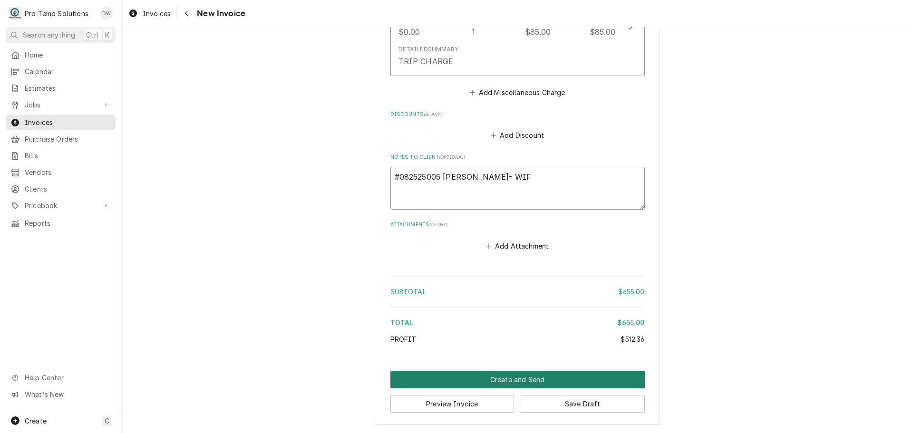
type textarea "#082525005 TOTH- WIF"
click at [506, 377] on button "Create and Send" at bounding box center [517, 380] width 254 height 18
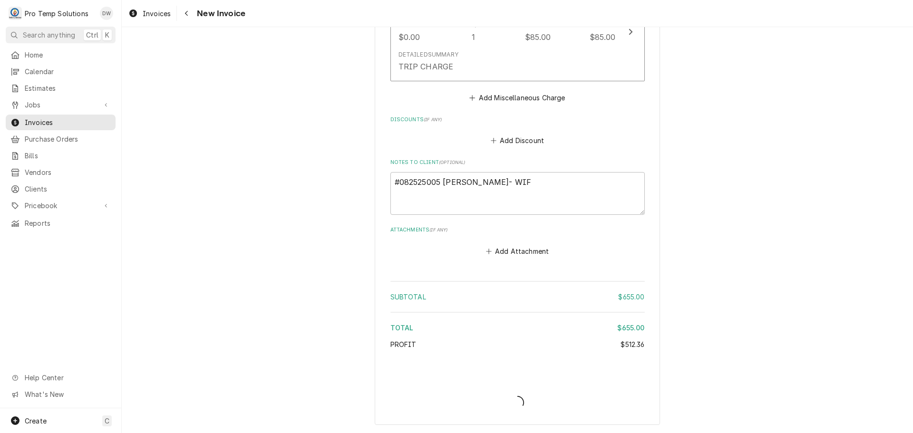
type textarea "x"
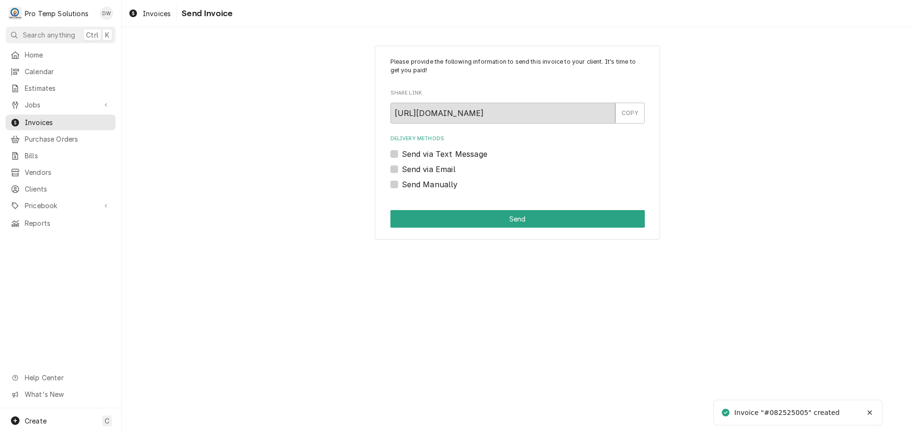
click at [402, 168] on label "Send via Email" at bounding box center [429, 169] width 54 height 11
click at [402, 168] on input "Send via Email" at bounding box center [529, 174] width 254 height 21
checkbox input "true"
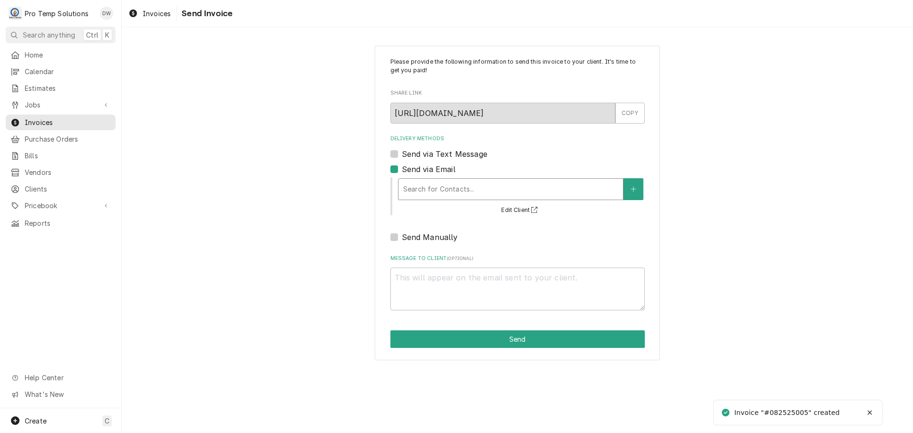
click at [472, 186] on div "Delivery Methods" at bounding box center [510, 189] width 215 height 17
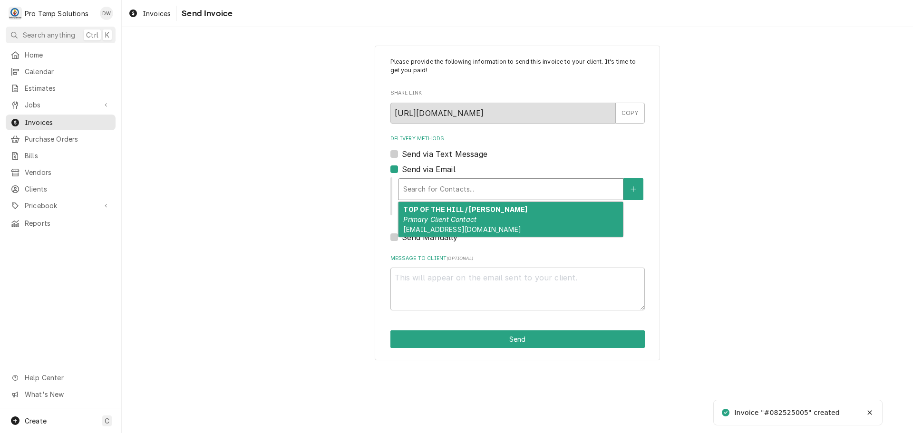
click at [468, 218] on em "Primary Client Contact" at bounding box center [439, 219] width 73 height 8
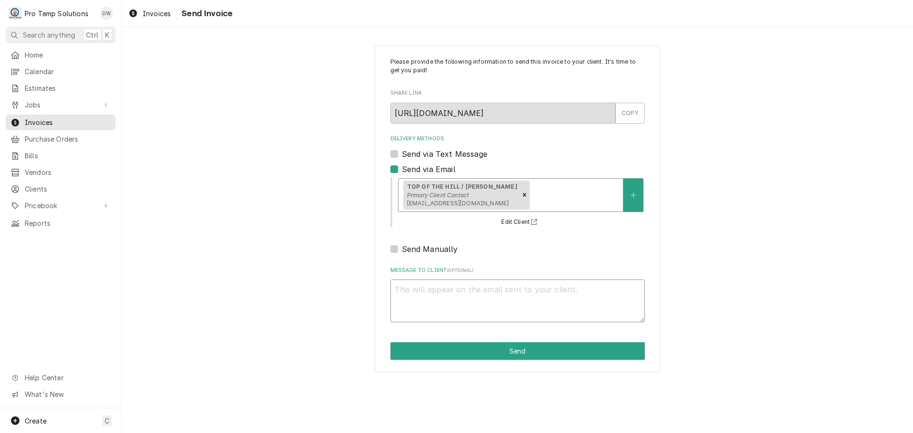
click at [421, 286] on textarea "Message to Client ( optional )" at bounding box center [517, 301] width 254 height 43
type textarea "x"
type textarea "#"
type textarea "x"
type textarea "#0"
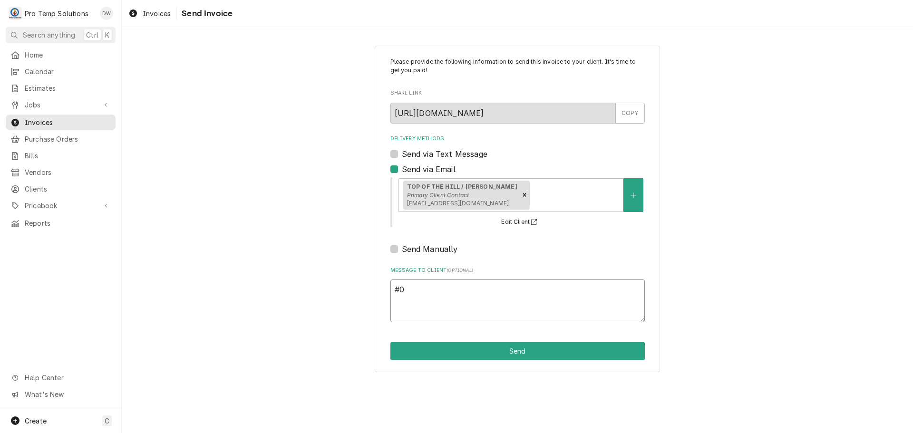
type textarea "x"
type textarea "#08"
type textarea "x"
type textarea "#082"
type textarea "x"
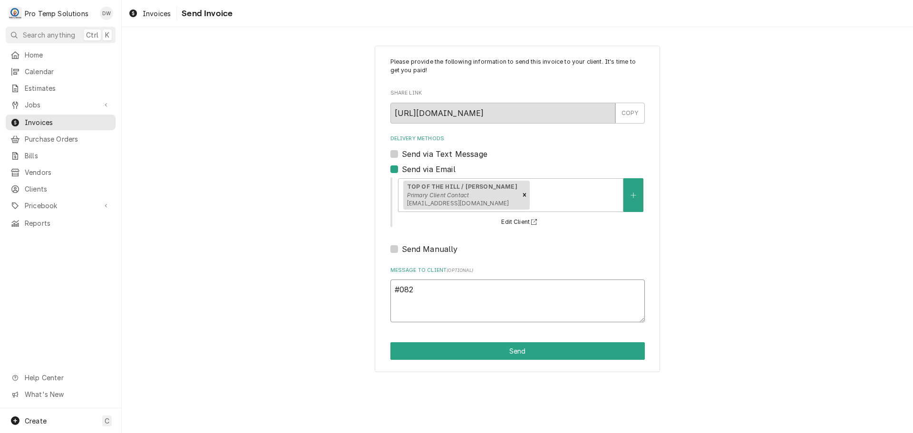
type textarea "#0825"
type textarea "x"
type textarea "#08252"
type textarea "x"
type textarea "#082525"
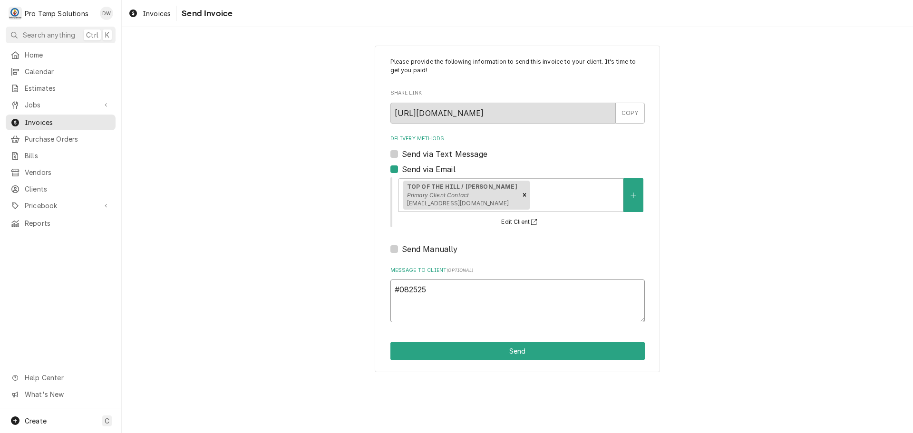
type textarea "x"
type textarea "#0825250"
type textarea "x"
type textarea "#08252500"
type textarea "x"
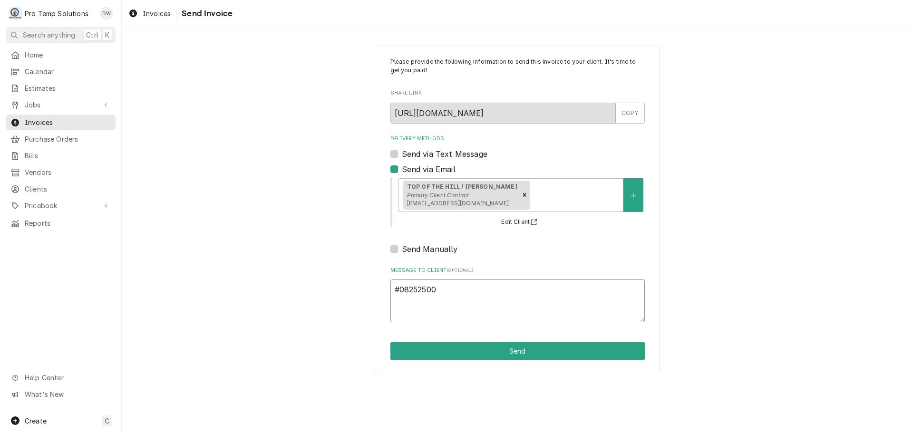
type textarea "#082525005"
type textarea "x"
type textarea "#082525005"
type textarea "x"
type textarea "#082525005 T"
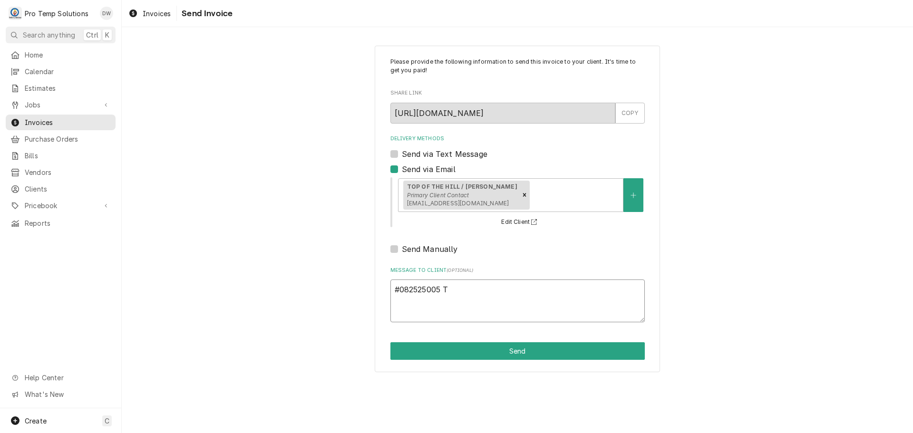
type textarea "x"
type textarea "#082525005 TO"
type textarea "x"
type textarea "#082525005 TOT"
type textarea "x"
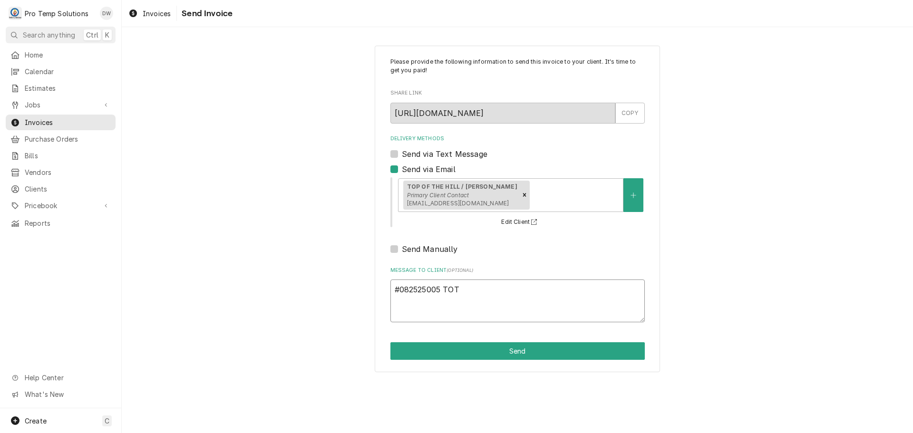
type textarea "#082525005 [PERSON_NAME]"
type textarea "x"
type textarea "#082525005 [PERSON_NAME]-"
type textarea "x"
type textarea "#082525005 [PERSON_NAME]-"
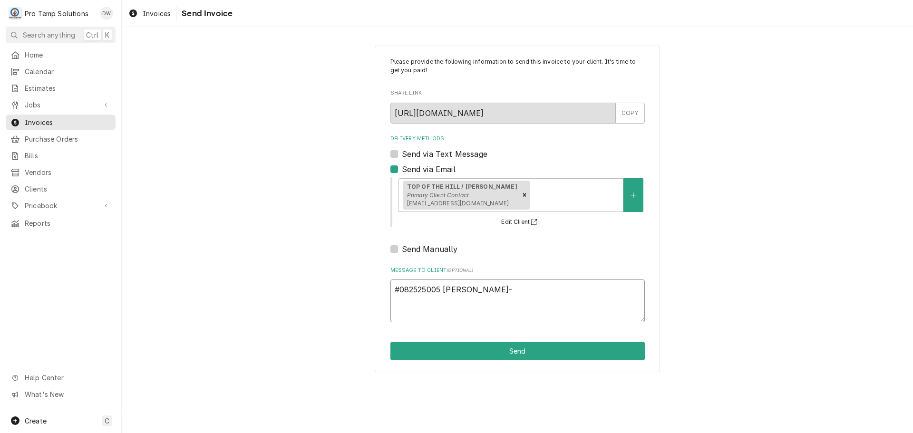
type textarea "x"
type textarea "#082525005 TOTH- W"
type textarea "x"
type textarea "#082525005 TOTH- WI"
type textarea "x"
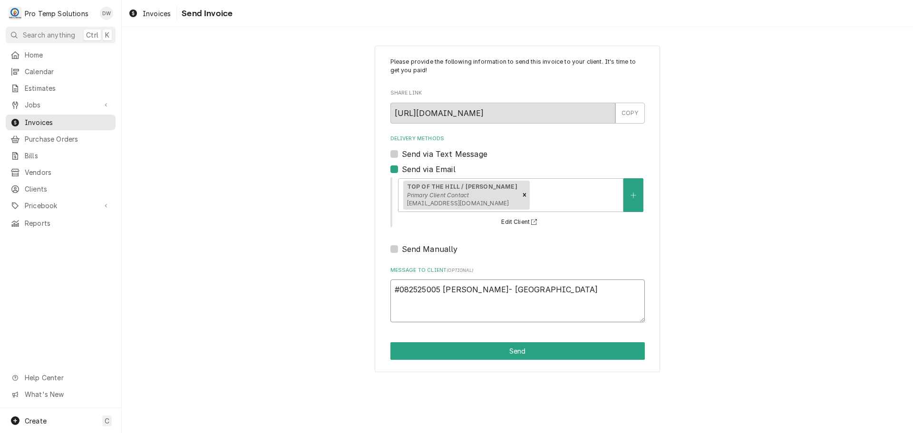
type textarea "#082525005 TOTH- WIF"
type textarea "x"
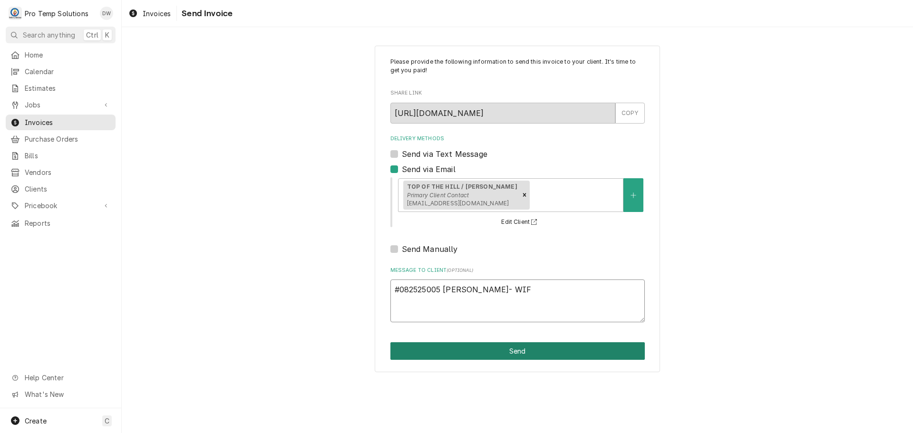
type textarea "#082525005 TOTH- WIF"
click at [518, 353] on button "Send" at bounding box center [517, 351] width 254 height 18
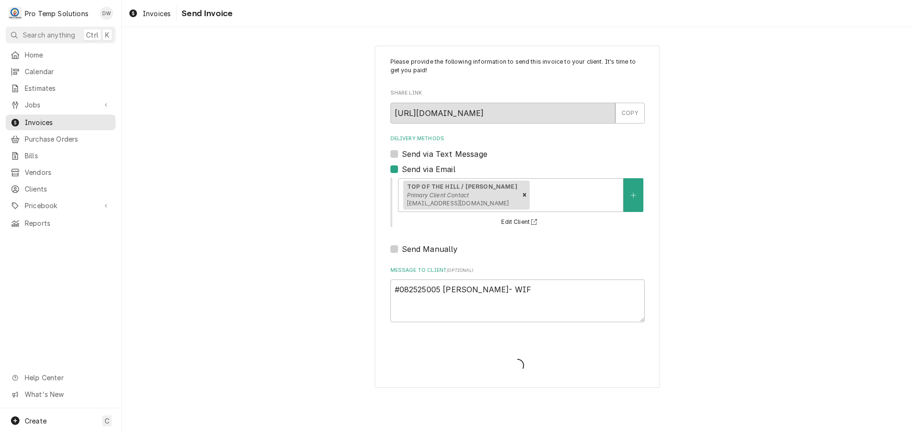
type textarea "x"
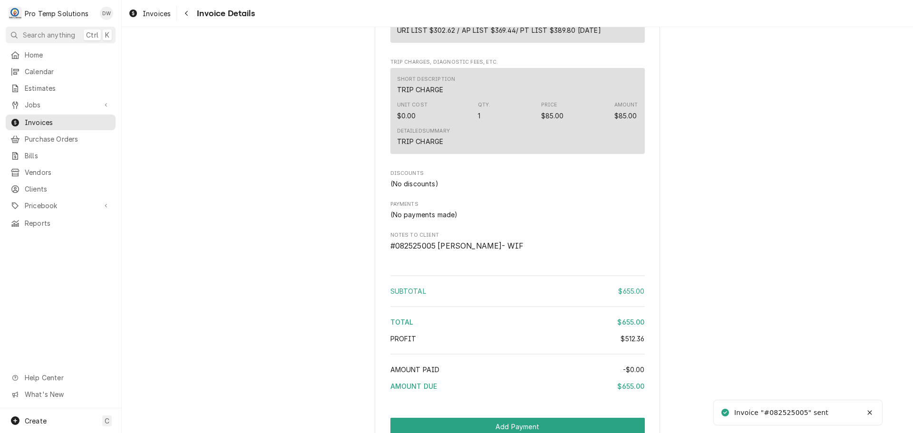
scroll to position [1157, 0]
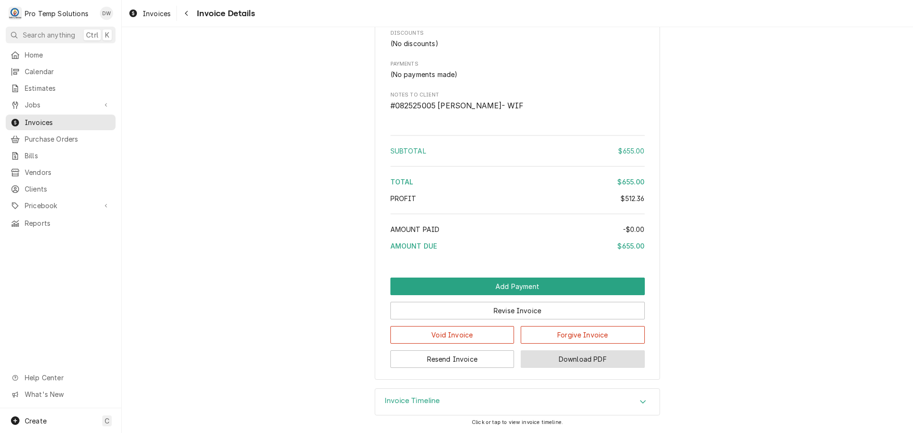
click at [573, 360] on button "Download PDF" at bounding box center [583, 359] width 124 height 18
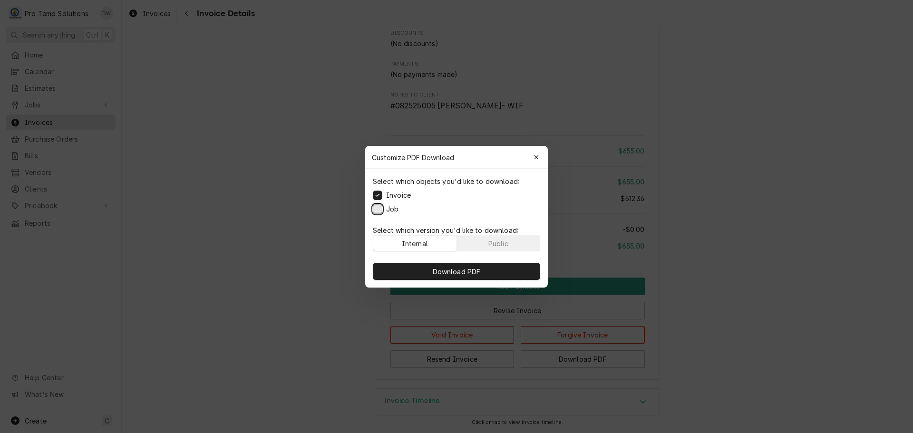
click at [377, 209] on button "Job" at bounding box center [378, 209] width 10 height 10
click at [447, 271] on span "Download PDF" at bounding box center [457, 271] width 52 height 10
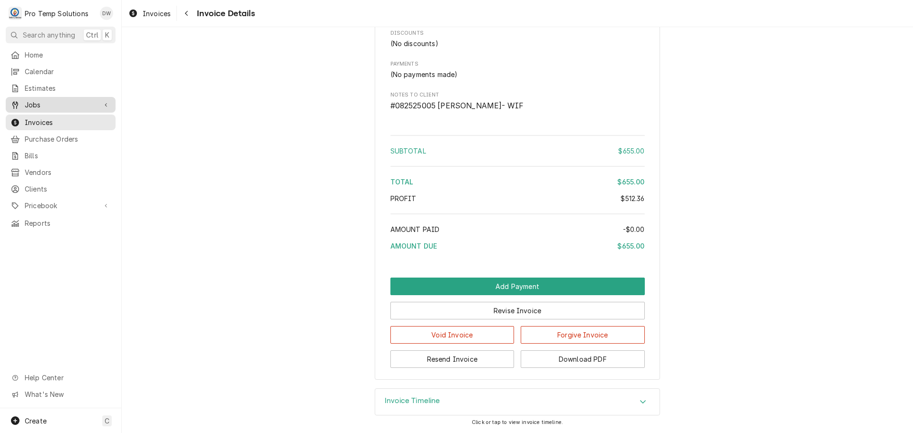
click at [50, 100] on span "Jobs" at bounding box center [61, 105] width 72 height 10
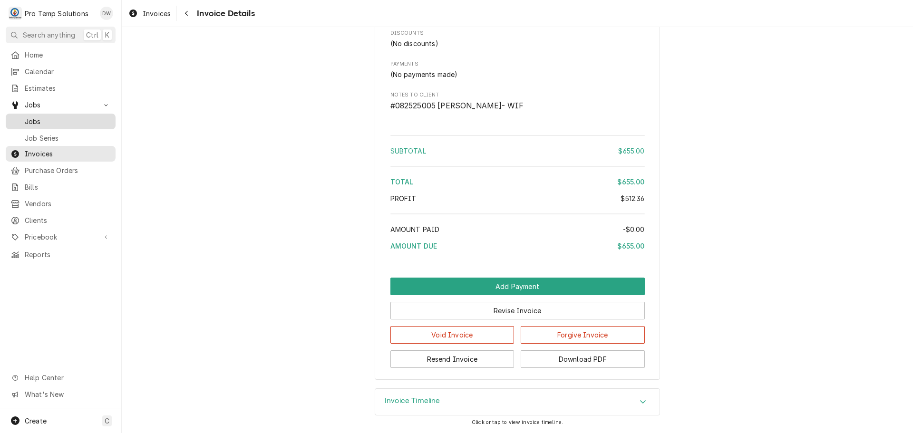
click at [43, 122] on span "Jobs" at bounding box center [68, 122] width 86 height 10
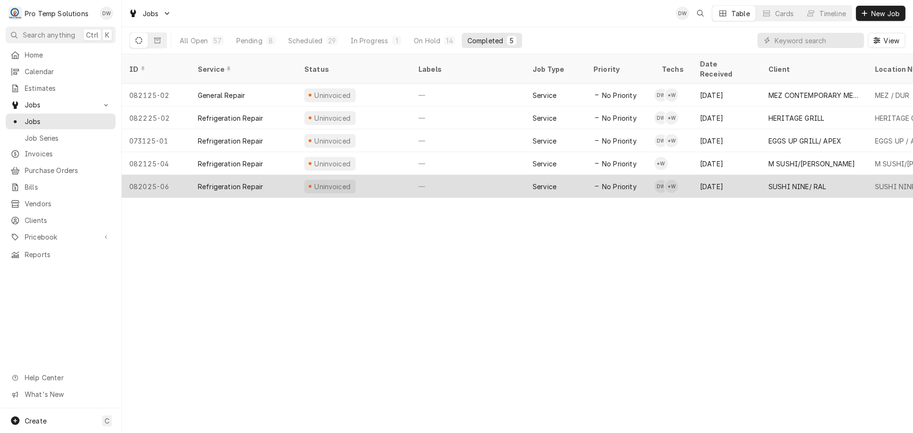
click at [476, 175] on div "—" at bounding box center [468, 186] width 114 height 23
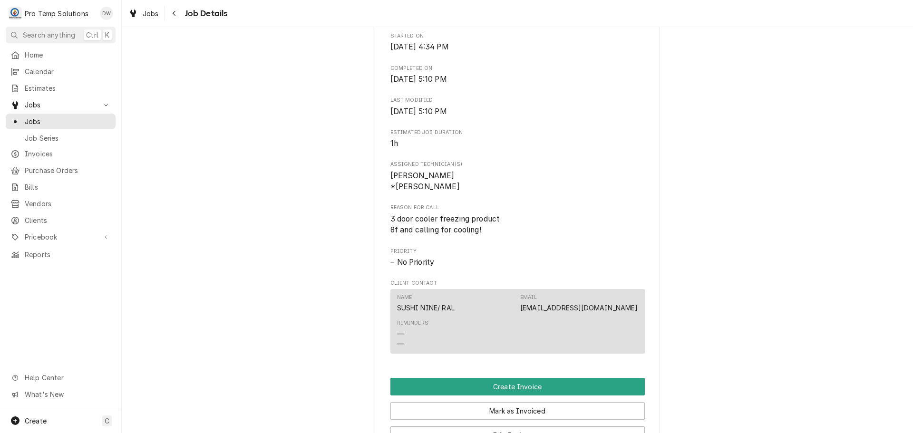
scroll to position [476, 0]
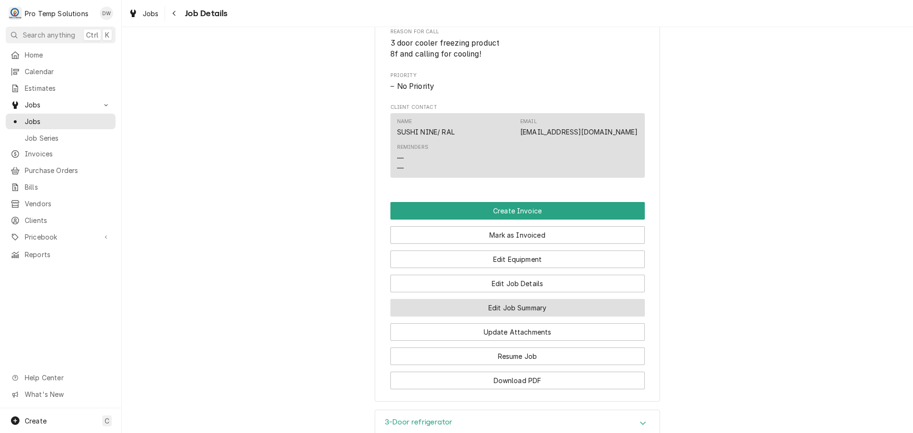
click at [506, 317] on button "Edit Job Summary" at bounding box center [517, 308] width 254 height 18
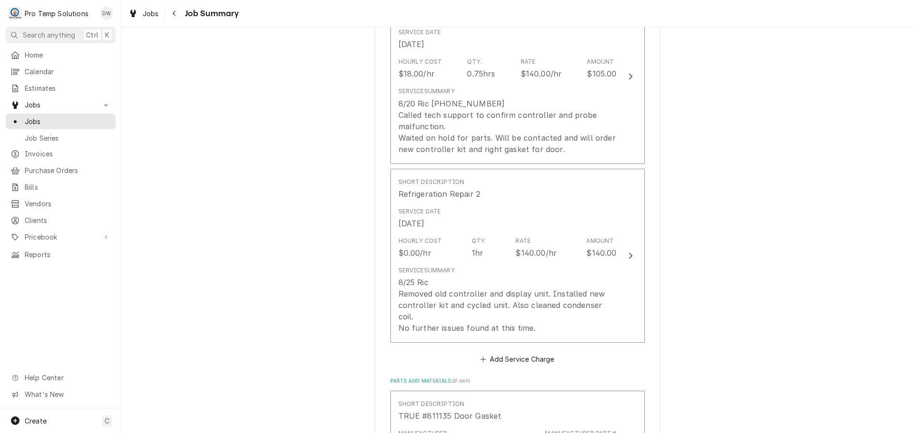
scroll to position [380, 0]
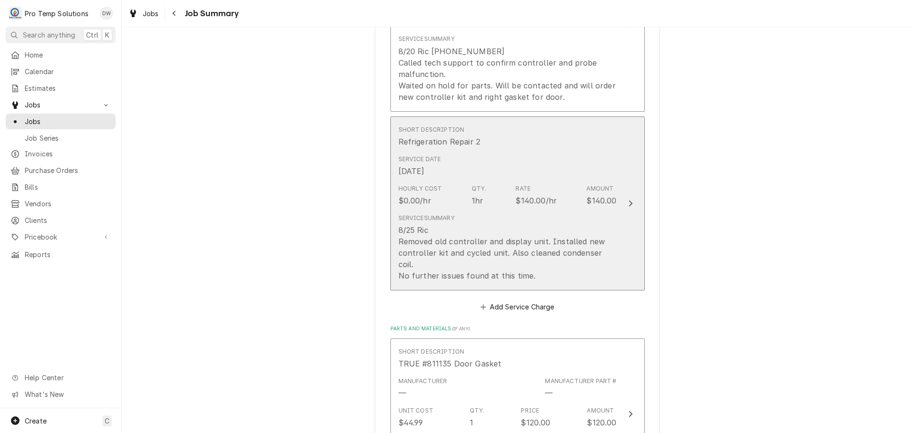
click at [629, 200] on icon "Update Line Item" at bounding box center [631, 203] width 4 height 6
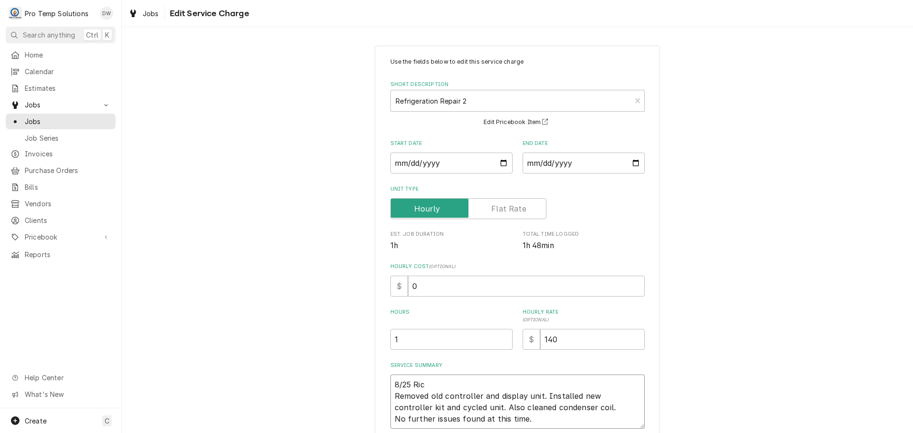
click at [433, 388] on textarea "8/25 Ric Removed old controller and display unit. Installed new controller kit …" at bounding box center [517, 402] width 254 height 54
type textarea "x"
type textarea "8/25 Ric Removed old controller and display unit. Installed new controller kit …"
type textarea "x"
type textarea "8/25 Ric Removed old controller and display unit. Installed new controller kit …"
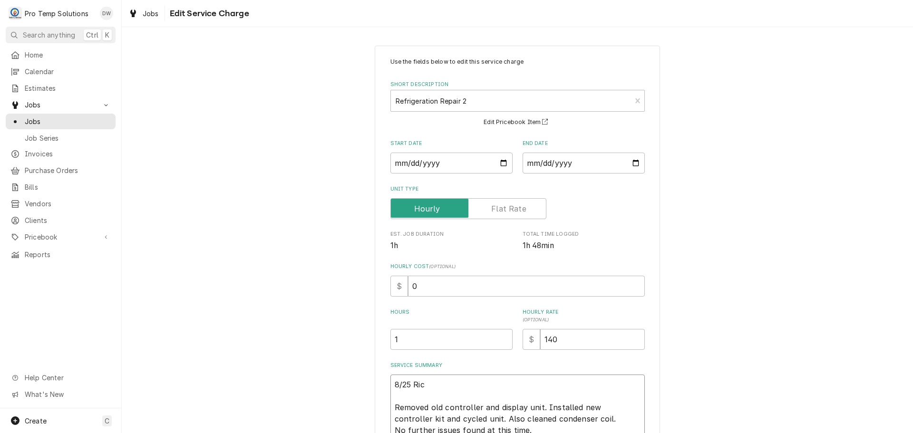
type textarea "x"
type textarea "8/25 Ric 4 Removed old controller and display unit. Installed new controller ki…"
type textarea "x"
type textarea "8/25 Ric 40 Removed old controller and display unit. Installed new controller k…"
type textarea "x"
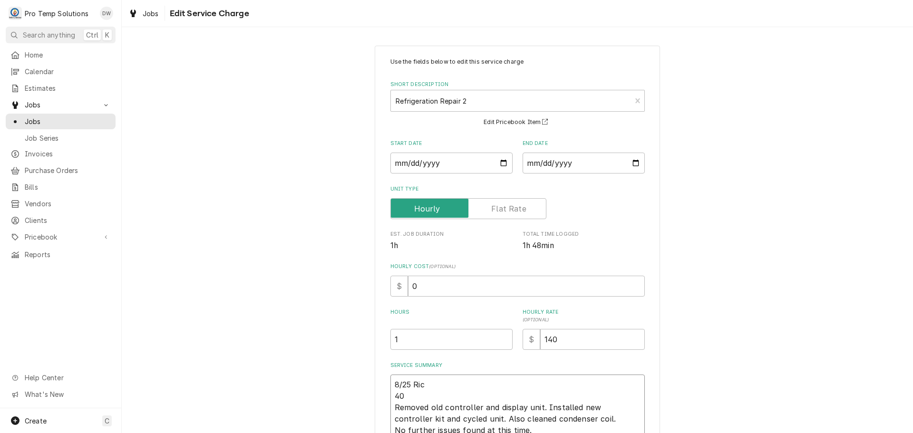
type textarea "8/25 Ric 400 Removed old controller and display unit. Installed new controller …"
type textarea "x"
type textarea "8/25 Ric 400- Removed old controller and display unit. Installed new controller…"
type textarea "x"
type textarea "8/25 Ric 400-5 Removed old controller and display unit. Installed new controlle…"
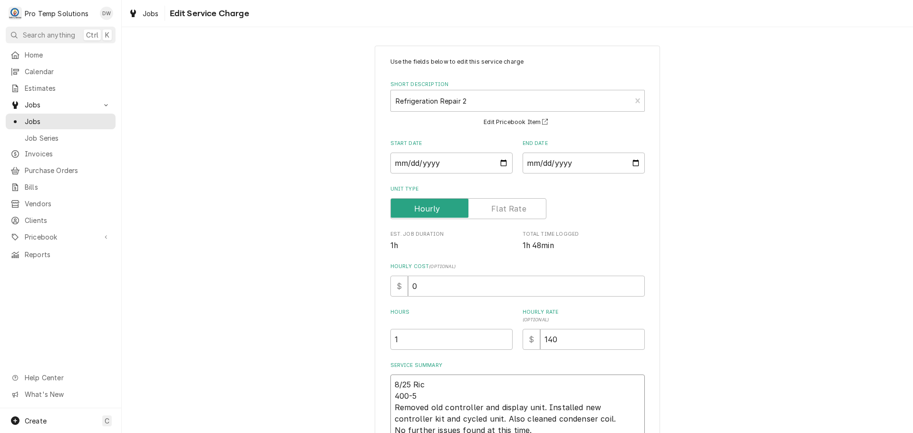
type textarea "x"
type textarea "8/25 Ric 400-51 Removed old controller and display unit. Installed new controll…"
type textarea "x"
type textarea "8/25 Ric 400-515 Removed old controller and display unit. Installed new control…"
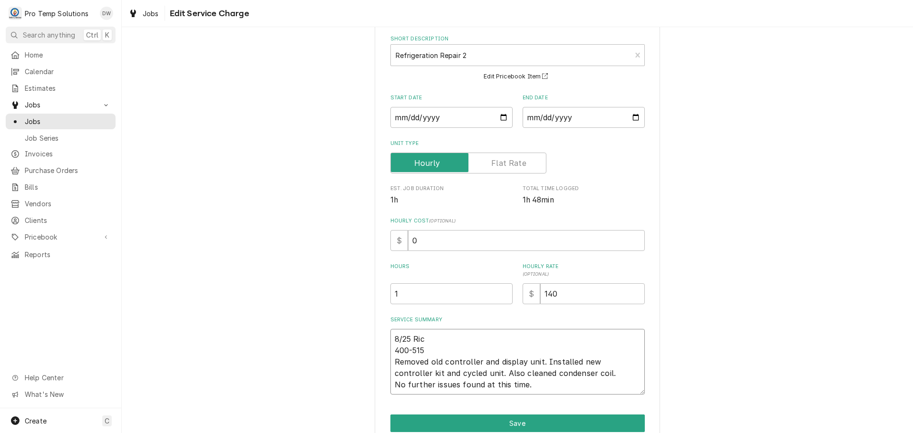
scroll to position [89, 0]
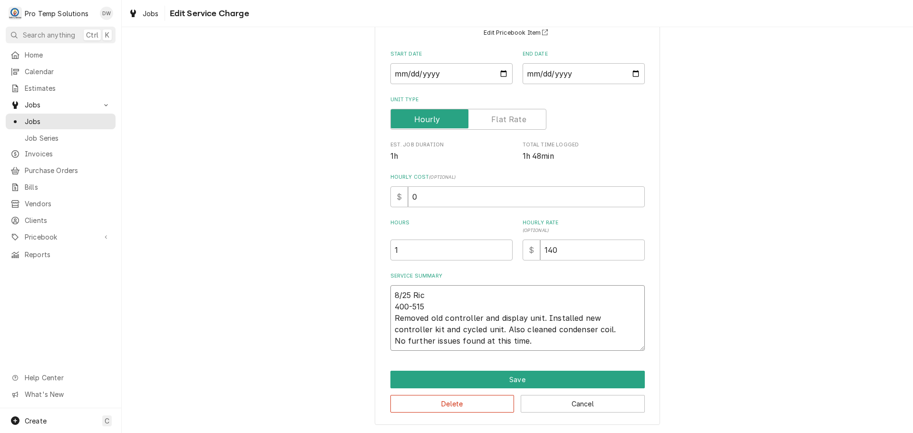
click at [390, 303] on textarea "8/25 Ric 400-515 Removed old controller and display unit. Installed new control…" at bounding box center [517, 318] width 254 height 66
type textarea "x"
type textarea "8/25 Ric 400-515 Removed old controller and display unit. Installed new control…"
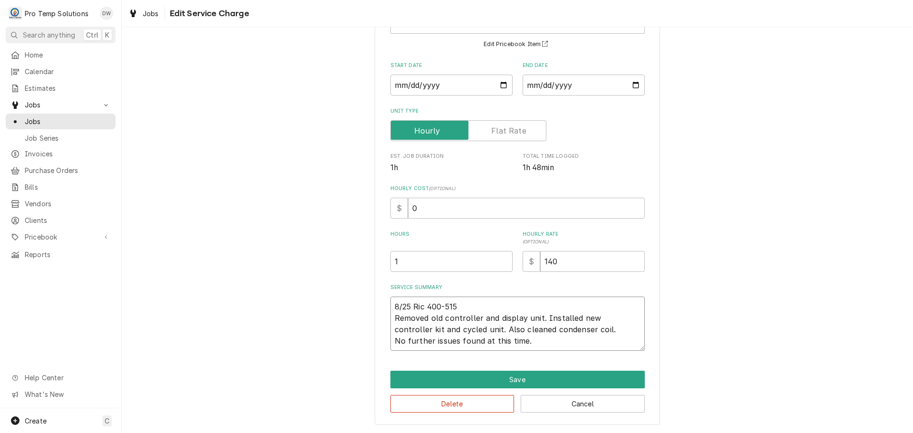
click at [476, 306] on textarea "8/25 Ric 400-515 Removed old controller and display unit. Installed new control…" at bounding box center [517, 324] width 254 height 54
type textarea "x"
type textarea "8/25 Ric 400-515 Removed old controller and display unit. Installed new control…"
type textarea "x"
type textarea "8/25 Ric 400-515 K Removed old controller and display unit. Installed new contr…"
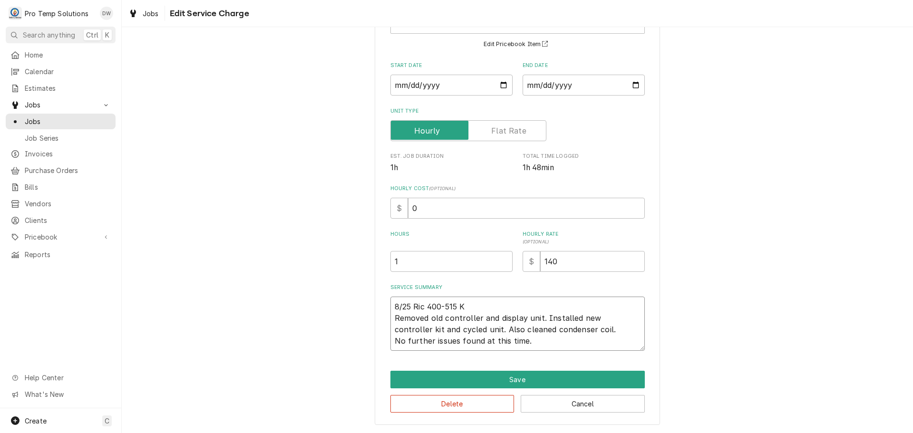
type textarea "x"
type textarea "8/25 Ric 400-515 KE Removed old controller and display unit. Installed new cont…"
type textarea "x"
type textarea "8/25 Ric 400-515 KEV Removed old controller and display unit. Installed new con…"
type textarea "x"
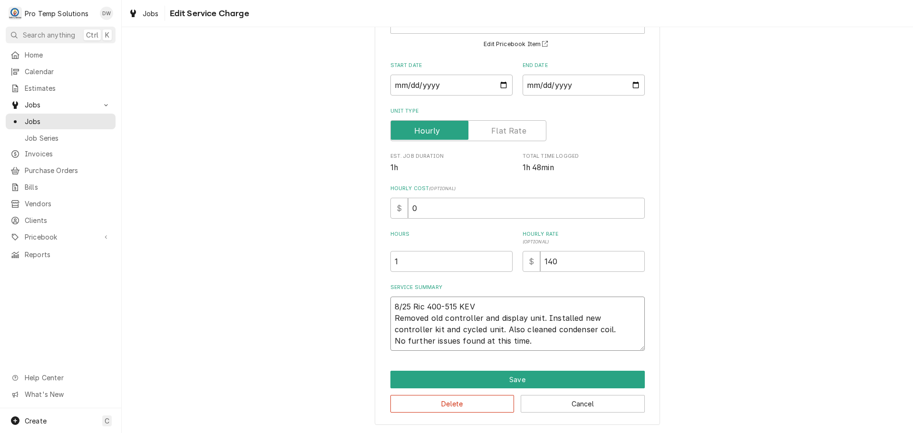
type textarea "8/25 Ric 400-515 KEVI Removed old controller and display unit. Installed new co…"
type textarea "x"
type textarea "8/25 Ric 400-515 [PERSON_NAME] Removed old controller and display unit. Install…"
type textarea "x"
type textarea "8/25 Ric 400-515 [PERSON_NAME] Removed old controller and display unit. Install…"
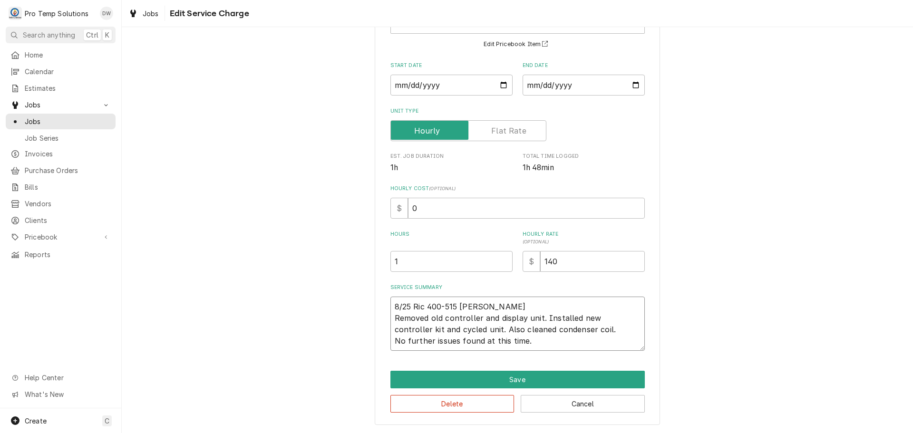
type textarea "x"
type textarea "8/25 Ric 400-515 [PERSON_NAME] Removed old controller and display unit. Install…"
type textarea "x"
type textarea "8/25 Ric 400-515 [PERSON_NAME] Removed old controller and display unit. Install…"
type textarea "x"
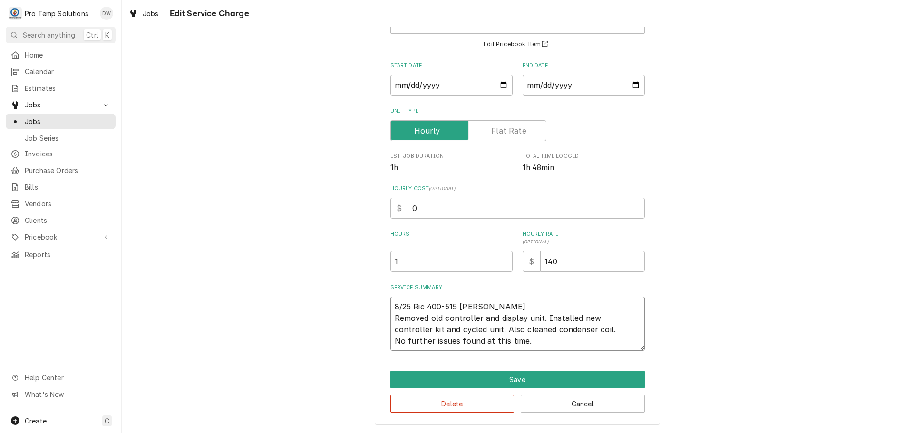
type textarea "8/25 Ric 400-515 [PERSON_NAME] Removed old controller and display unit. Install…"
type textarea "x"
type textarea "8/25 Ric 400-515 [PERSON_NAME] Removed old controller and display unit. Install…"
type textarea "x"
type textarea "8/25 Ric 400-515 [PERSON_NAME] Removed old controller and display unit. Install…"
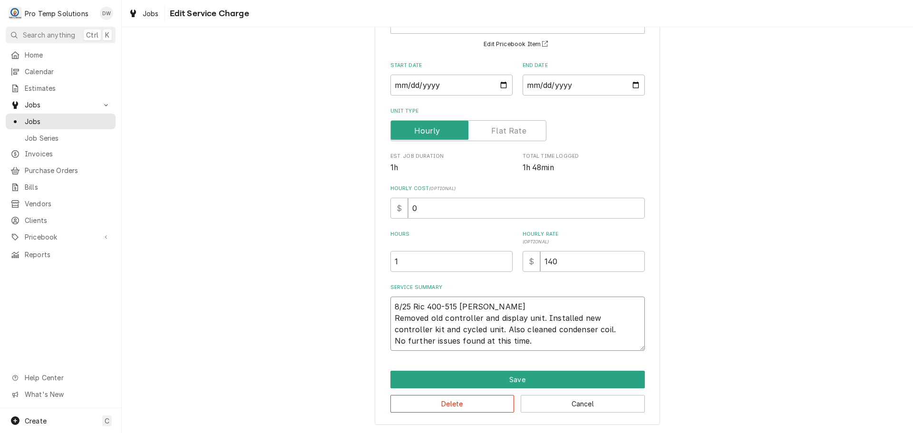
click at [542, 317] on textarea "8/25 Ric 400-515 [PERSON_NAME] Removed old controller and display unit. Install…" at bounding box center [517, 324] width 254 height 54
type textarea "x"
type textarea "8/25 Ric 400-515 [PERSON_NAME] Removed old controller and display unit.Installe…"
type textarea "x"
type textarea "8/25 Ric 400-515 [PERSON_NAME] Removed old controller and display unitInstalled…"
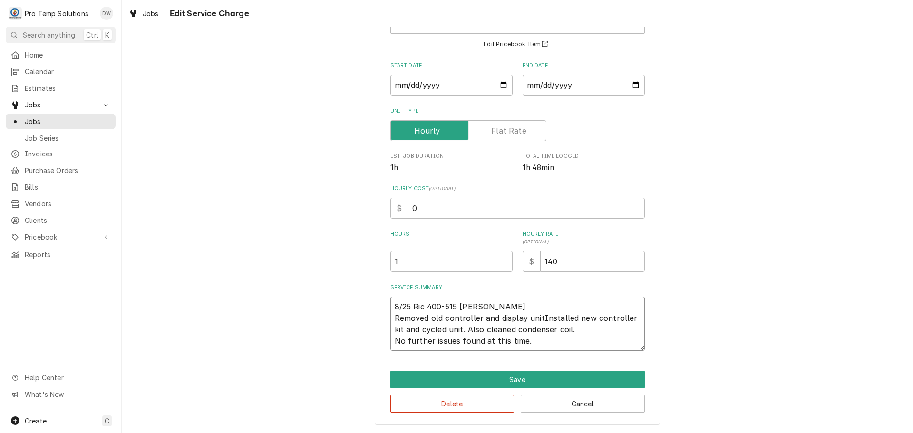
type textarea "x"
type textarea "8/25 Ric 400-515 [PERSON_NAME] Removed old controller and display uniInstalled …"
type textarea "x"
type textarea "8/25 Ric 400-515 [PERSON_NAME] Removed old controller and display unInstalled n…"
type textarea "x"
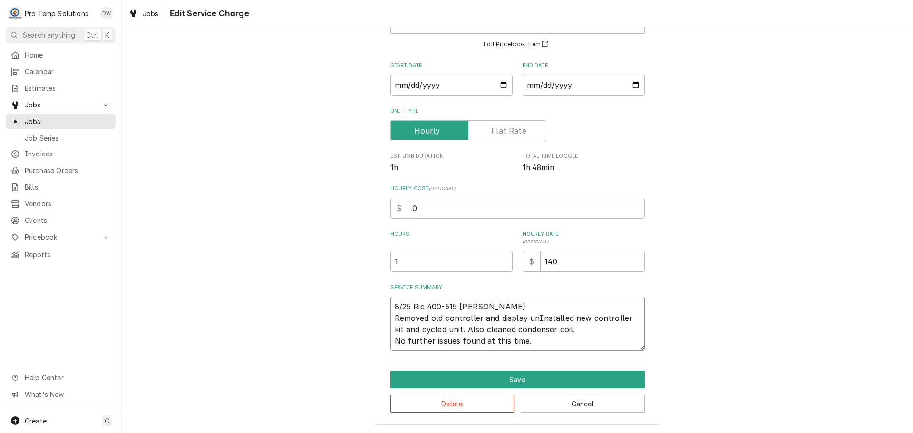
type textarea "8/25 Ric 400-515 [PERSON_NAME] Removed old controller and display uInstalled ne…"
type textarea "x"
type textarea "8/25 Ric 400-515 [PERSON_NAME] Removed old controller and display Installed new…"
type textarea "x"
type textarea "8/25 Ric 400-515 [PERSON_NAME] Removed old controller and displayInstalled new …"
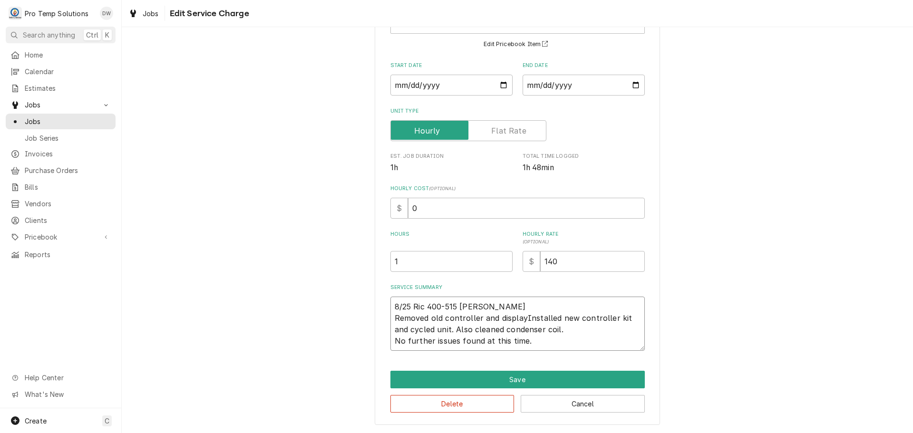
type textarea "x"
type textarea "8/25 Ric 400-515 [PERSON_NAME] Removed old controller and displaInstalled new c…"
type textarea "x"
type textarea "8/25 Ric 400-515 [PERSON_NAME] Removed old controller and displInstalled new co…"
type textarea "x"
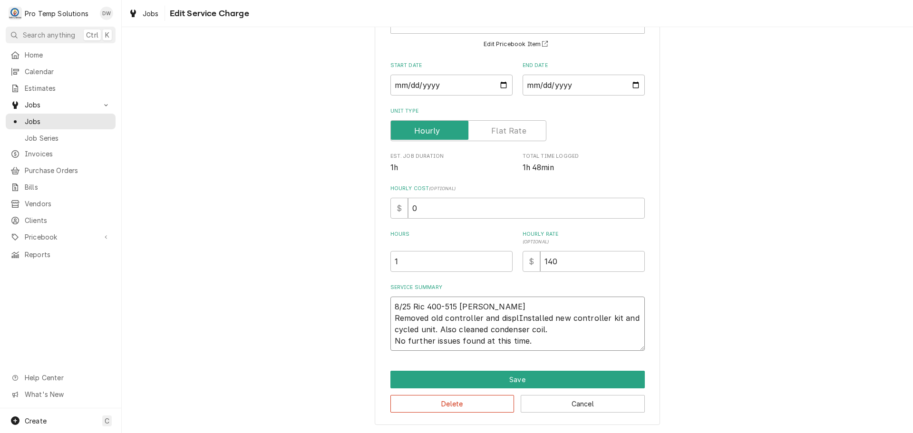
type textarea "8/25 Ric 400-515 [PERSON_NAME] Removed old controller and dispInstalled new con…"
type textarea "x"
type textarea "8/25 Ric 400-515 [PERSON_NAME] Removed old controller and disInstalled new cont…"
type textarea "x"
type textarea "8/25 Ric 400-515 [PERSON_NAME] Removed old controller and diInstalled new contr…"
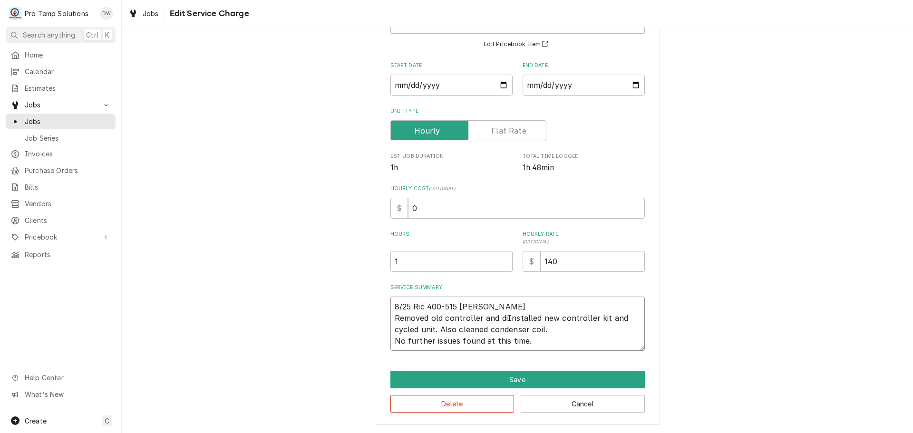
type textarea "x"
type textarea "8/25 Ric 400-515 [PERSON_NAME] Removed old controller and dInstalled new contro…"
type textarea "x"
type textarea "8/25 Ric 400-515 [PERSON_NAME] Removed old controller and Installed new control…"
type textarea "x"
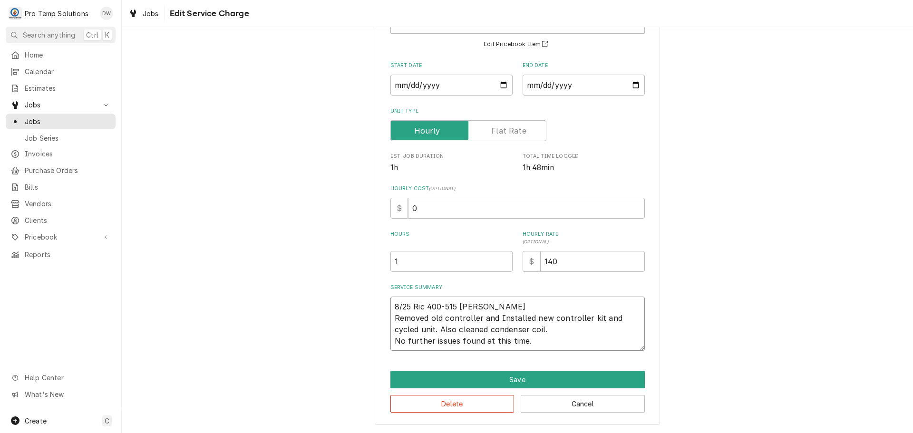
type textarea "8/25 Ric 400-515 [PERSON_NAME] Removed old controller andInstalled new controll…"
type textarea "x"
type textarea "8/25 Ric 400-515 [PERSON_NAME] Removed old controller anInstalled new controlle…"
type textarea "x"
type textarea "8/25 Ric 400-515 [PERSON_NAME] Removed old controller aInstalled new controller…"
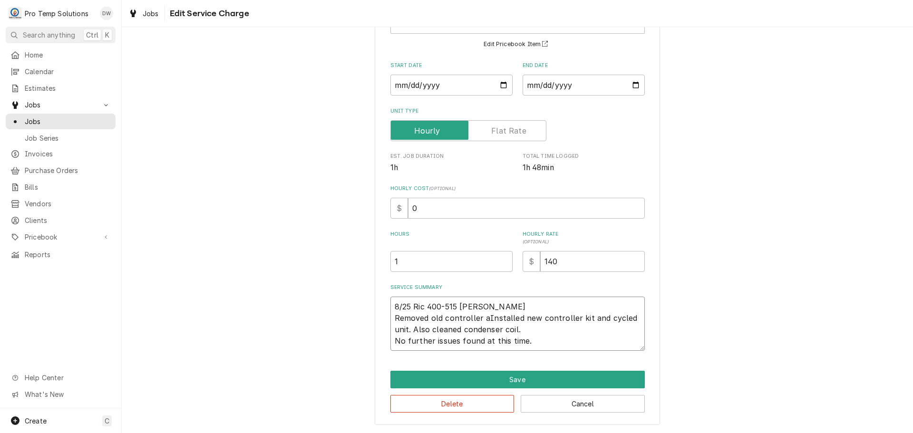
type textarea "x"
type textarea "8/25 Ric 400-515 [PERSON_NAME] Removed old controller Installed new controller …"
type textarea "x"
type textarea "8/25 Ric 400-515 [PERSON_NAME] Removed old controllerInstalled new controller k…"
type textarea "x"
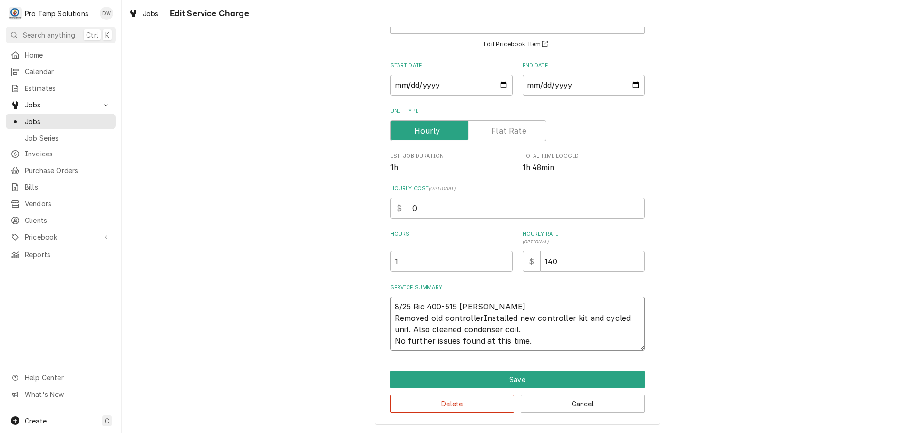
type textarea "8/25 Ric 400-515 [PERSON_NAME] Removed old controlleInstalled new controller ki…"
type textarea "x"
type textarea "8/25 Ric 400-515 [PERSON_NAME] Removed old controllInstalled new controller kit…"
type textarea "x"
type textarea "8/25 Ric 400-515 [PERSON_NAME] Removed old controlInstalled new controller kit …"
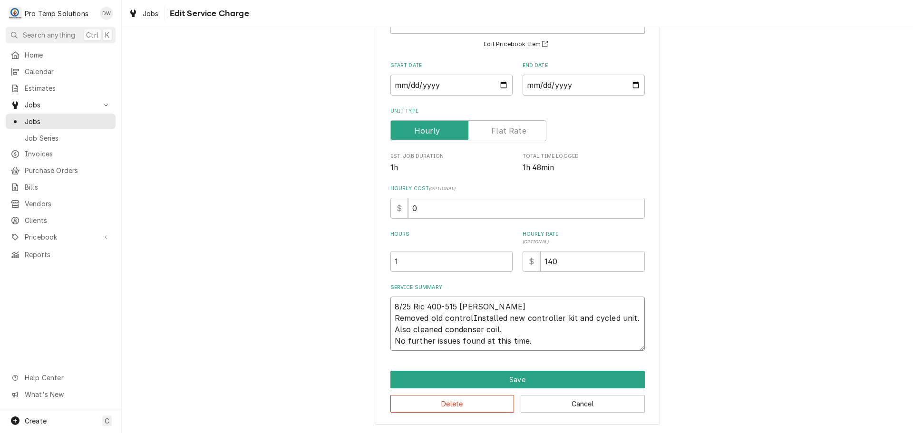
type textarea "x"
type textarea "8/25 Ric 400-515 [PERSON_NAME] Removed old controInstalled new controller kit a…"
type textarea "x"
type textarea "8/25 Ric 400-515 [PERSON_NAME] Removed old contrInstalled new controller kit an…"
type textarea "x"
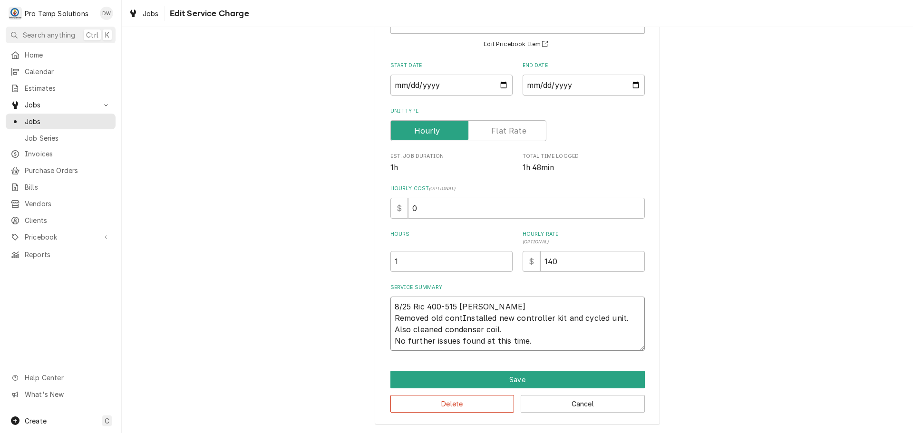
type textarea "8/25 Ric 400-515 [PERSON_NAME] Removed old conInstalled new controller kit and …"
type textarea "x"
type textarea "8/25 Ric 400-515 [PERSON_NAME] Removed old coInstalled new controller kit and c…"
type textarea "x"
type textarea "8/25 Ric 400-515 [PERSON_NAME] Removed old cInstalled new controller kit and cy…"
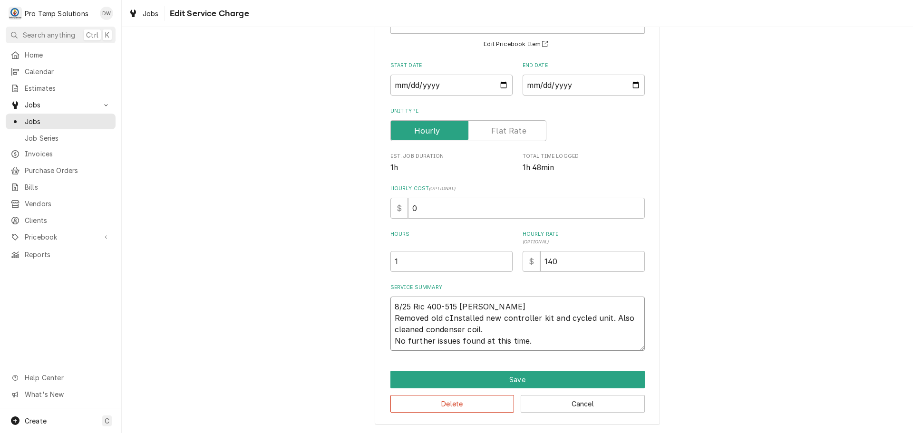
type textarea "x"
type textarea "8/25 Ric 400-515 [PERSON_NAME] Removed old Installed new controller kit and cyc…"
type textarea "x"
type textarea "8/25 Ric 400-515 [PERSON_NAME] Removed oldInstalled new controller kit and cycl…"
type textarea "x"
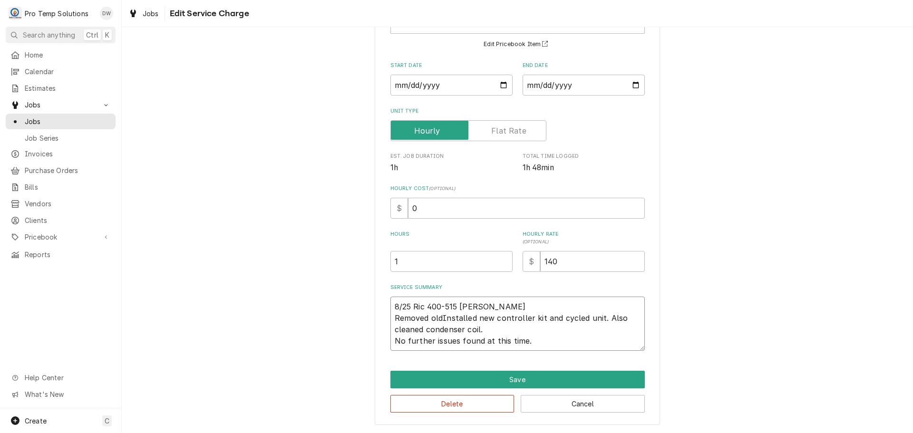
type textarea "8/25 Ric 400-515 [PERSON_NAME] Removed olInstalled new controller kit and cycle…"
type textarea "x"
type textarea "8/25 Ric 400-515 [PERSON_NAME] Removed oInstalled new controller kit and cycled…"
type textarea "x"
type textarea "8/25 Ric 400-515 [PERSON_NAME] Removed Installed new controller kit and cycled …"
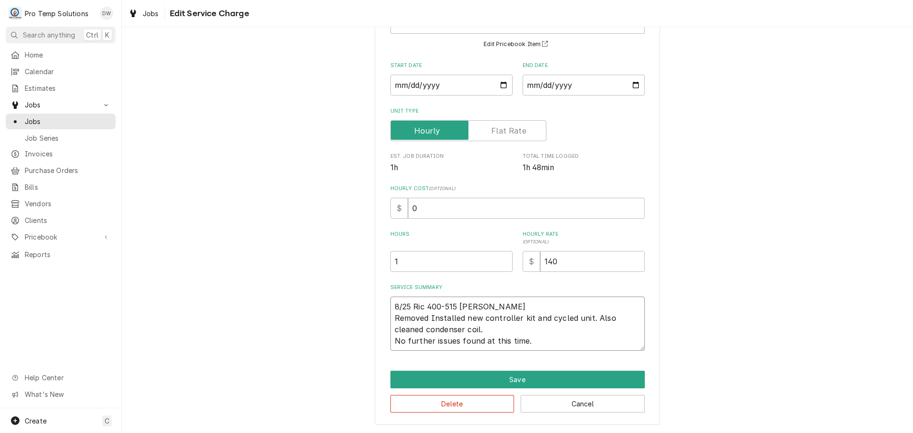
type textarea "x"
type textarea "8/25 Ric 400-515 [PERSON_NAME] RemovedInstalled new controller kit and cycled u…"
type textarea "x"
type textarea "8/25 Ric 400-515 [PERSON_NAME] RemoveInstalled new controller kit and cycled un…"
type textarea "x"
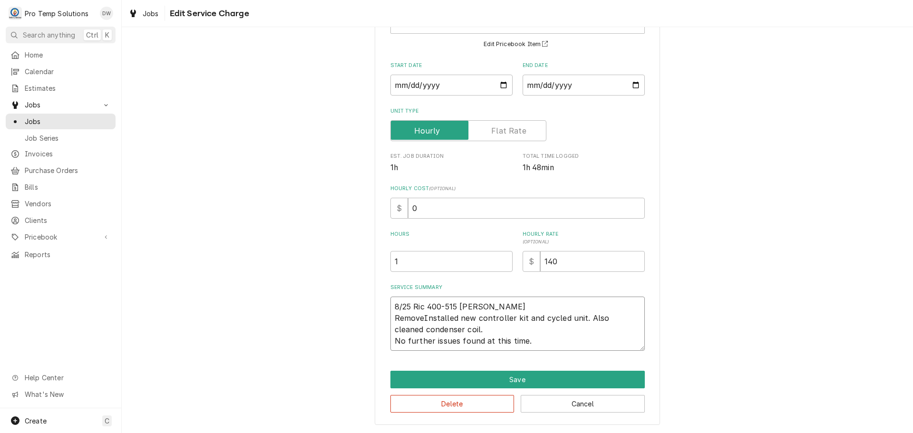
type textarea "8/25 Ric 400-515 [PERSON_NAME] RemovInstalled new controller kit and cycled uni…"
type textarea "x"
type textarea "8/25 Ric 400-515 [PERSON_NAME] new controller kit and cycled unit. Also cleaned…"
type textarea "x"
type textarea "8/25 Ric 400-515 [PERSON_NAME] ReInstalled new controller kit and cycled unit. …"
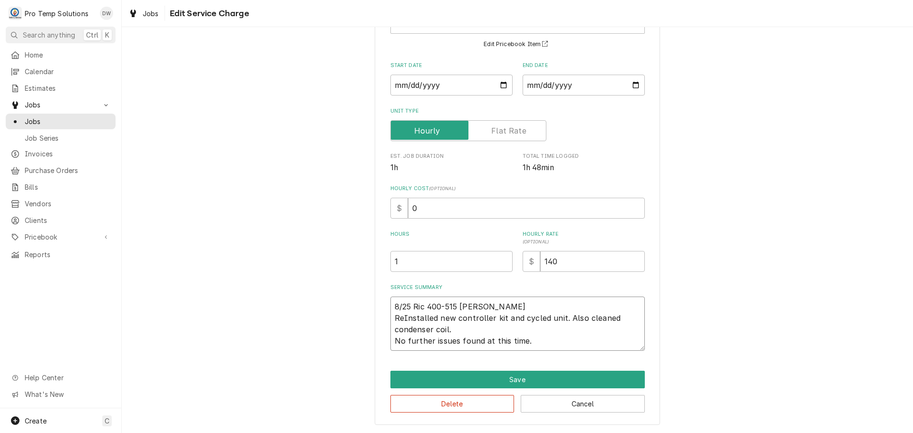
type textarea "x"
type textarea "8/25 Ric 400-515 [PERSON_NAME] RInstalled new controller kit and cycled unit. A…"
type textarea "x"
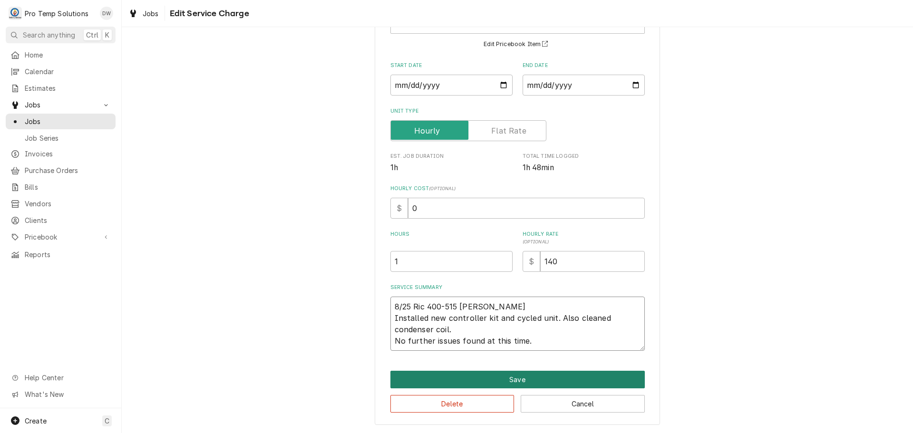
type textarea "8/25 Ric 400-515 [PERSON_NAME] Installed new controller kit and cycled unit. Al…"
click at [514, 381] on button "Save" at bounding box center [517, 380] width 254 height 18
type textarea "x"
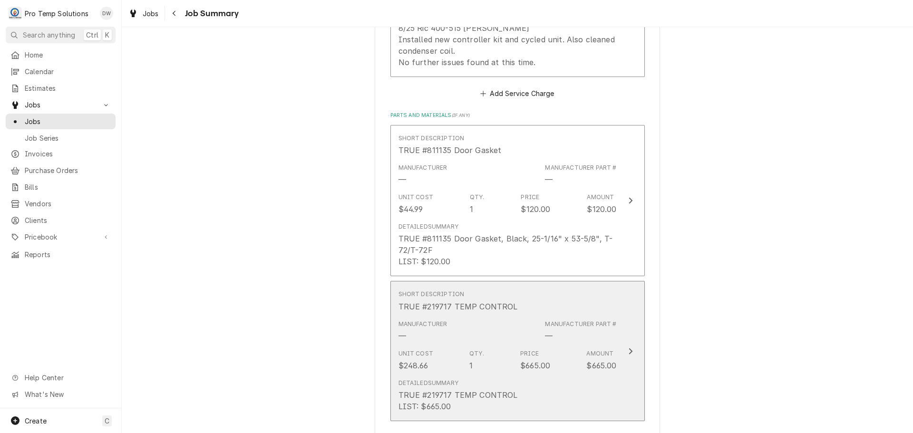
scroll to position [571, 0]
